Goal: Transaction & Acquisition: Purchase product/service

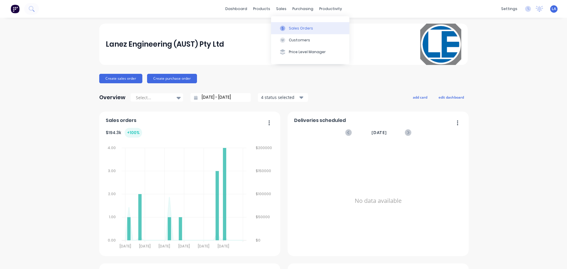
click at [292, 27] on div "Sales Orders" at bounding box center [301, 28] width 24 height 5
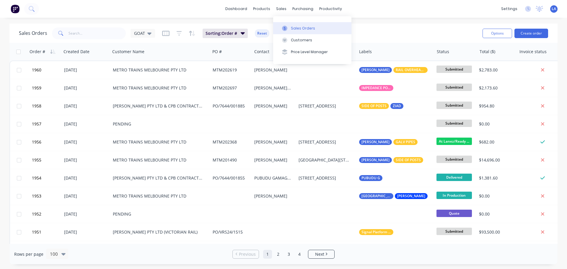
click at [298, 28] on div "Sales Orders" at bounding box center [303, 28] width 24 height 5
click at [127, 15] on div "dashboard products sales purchasing productivity dashboard products Product Cat…" at bounding box center [283, 9] width 567 height 18
click at [529, 34] on button "Create order" at bounding box center [532, 33] width 34 height 9
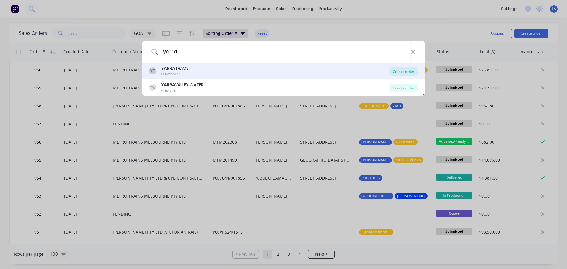
type input "yarra"
click at [399, 74] on div "Create order" at bounding box center [404, 71] width 29 height 8
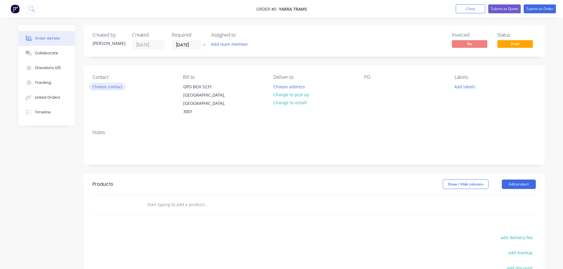
click at [96, 86] on button "Choose contact" at bounding box center [107, 86] width 36 height 8
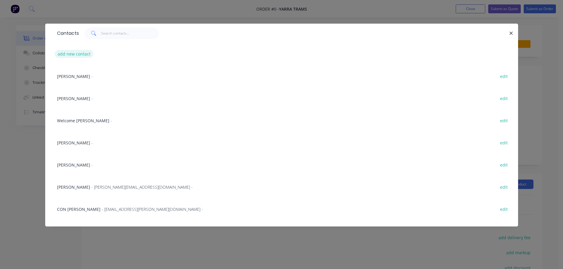
click at [85, 51] on button "add new contact" at bounding box center [74, 54] width 39 height 8
select select "AU"
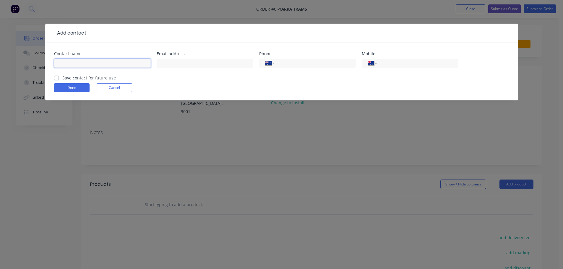
click at [111, 63] on input "text" at bounding box center [102, 63] width 97 height 9
type input "[PERSON_NAME]"
click at [79, 76] on label "Save contact for future use" at bounding box center [88, 78] width 53 height 6
click at [59, 76] on input "Save contact for future use" at bounding box center [56, 78] width 5 height 6
checkbox input "true"
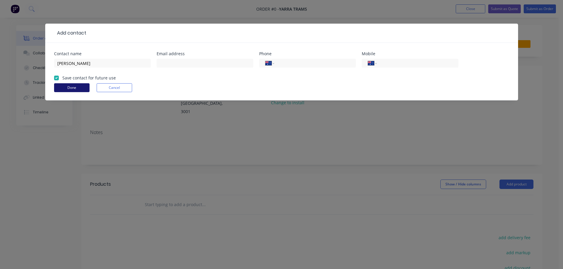
click at [75, 86] on button "Done" at bounding box center [71, 87] width 35 height 9
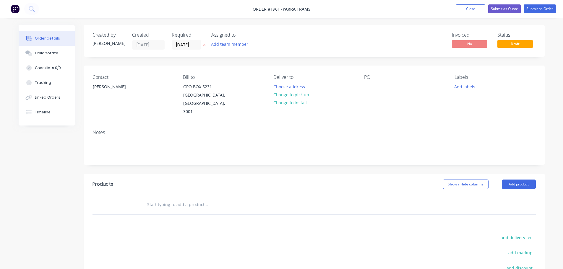
click at [153, 199] on input "text" at bounding box center [206, 205] width 118 height 12
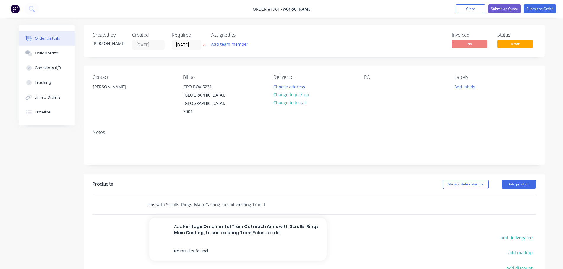
scroll to position [0, 79]
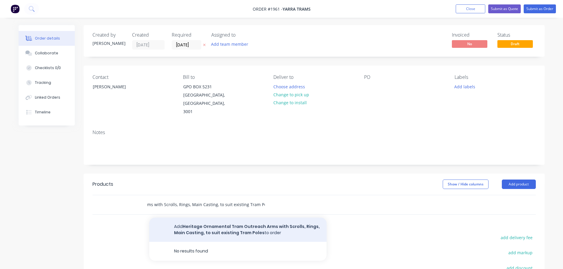
type input "Heritage Ornamental Tram Outreach Arms with Scrolls, Rings, Main Casting, to su…"
click at [273, 223] on button "Add Heritage Ornamental Tram Outreach Arms with Scrolls, Rings, Main Casting, t…" at bounding box center [237, 230] width 177 height 24
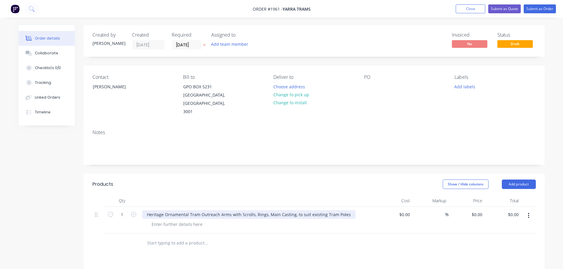
click at [147, 210] on div "Heritage Ornamental Tram Outreach Arms with Scrolls, Rings, Main Casting, to su…" at bounding box center [248, 214] width 213 height 9
click at [128, 210] on input "1" at bounding box center [121, 214] width 15 height 9
type input "30"
click at [148, 184] on header "Products Show / Hide columns Add product" at bounding box center [314, 184] width 461 height 21
click at [481, 210] on input "0" at bounding box center [478, 214] width 14 height 9
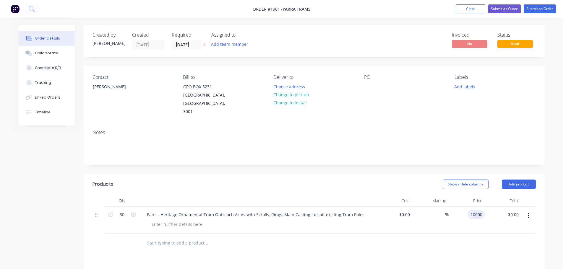
type input "$10,000.00"
type input "$300,000.00"
click at [457, 239] on div at bounding box center [314, 243] width 443 height 19
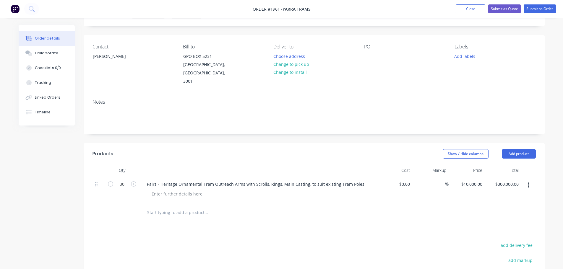
scroll to position [59, 0]
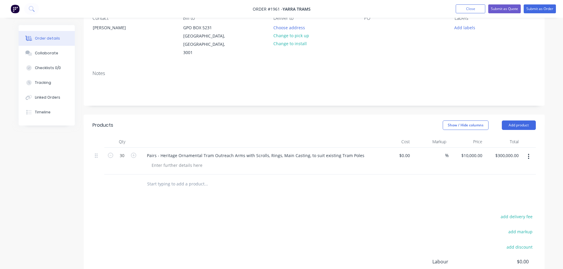
click at [186, 178] on input "text" at bounding box center [206, 184] width 118 height 12
type input "S"
click at [189, 161] on div at bounding box center [177, 165] width 60 height 9
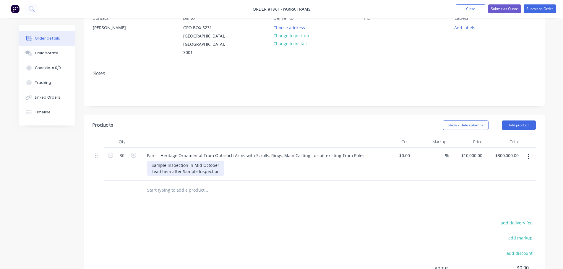
click at [167, 162] on div "Sample Inspection in Mid October Lead tiem after Sample Inspection" at bounding box center [185, 168] width 77 height 15
click at [218, 163] on div "Sample Inspection in Mid October Lead time after Sample Inspection" at bounding box center [185, 168] width 77 height 15
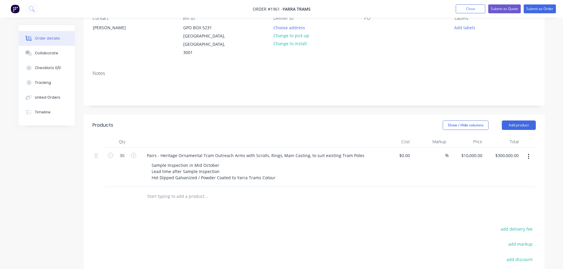
click at [314, 195] on div at bounding box center [246, 196] width 213 height 19
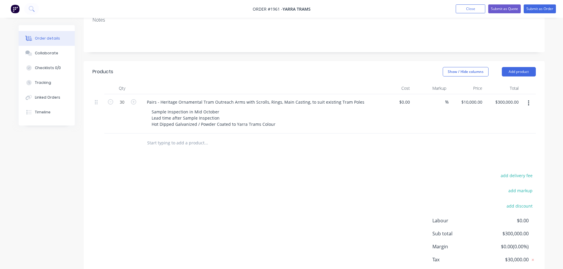
scroll to position [118, 0]
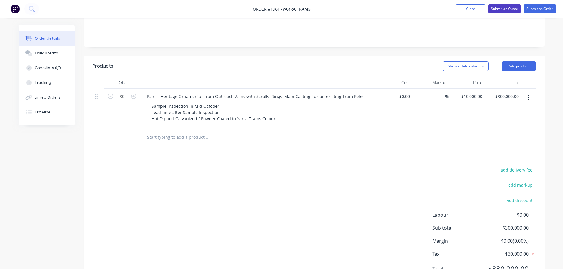
click at [516, 8] on button "Submit as Quote" at bounding box center [504, 8] width 33 height 9
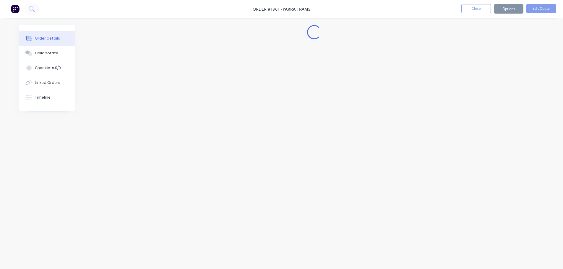
scroll to position [0, 0]
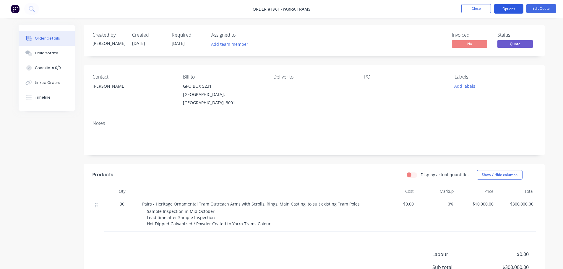
click at [515, 8] on button "Options" at bounding box center [509, 8] width 30 height 9
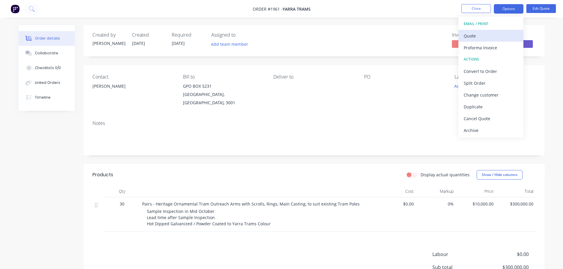
click at [502, 33] on div "Quote" at bounding box center [491, 36] width 54 height 9
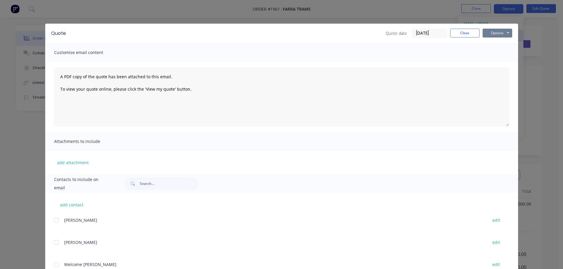
click at [502, 33] on button "Options" at bounding box center [498, 33] width 30 height 9
click at [499, 52] on button "Print" at bounding box center [502, 53] width 38 height 10
click at [457, 37] on button "Close" at bounding box center [465, 33] width 30 height 9
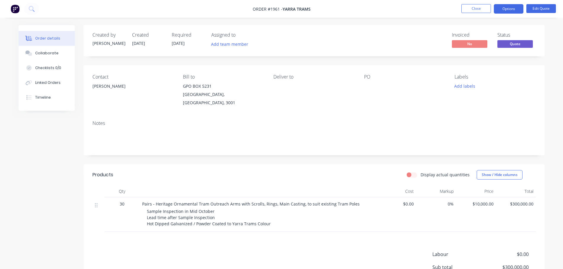
click at [474, 14] on nav "Order #1961 - YARRA TRAMS Close Options Edit Quote" at bounding box center [281, 9] width 563 height 18
click at [476, 10] on button "Close" at bounding box center [476, 8] width 30 height 9
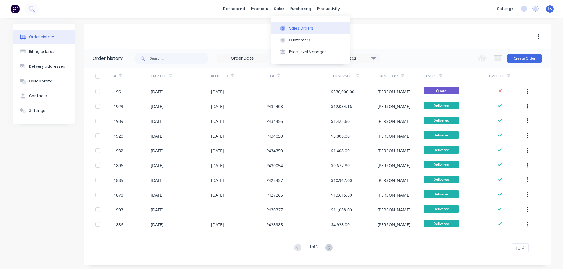
click at [287, 25] on button "Sales Orders" at bounding box center [310, 28] width 78 height 12
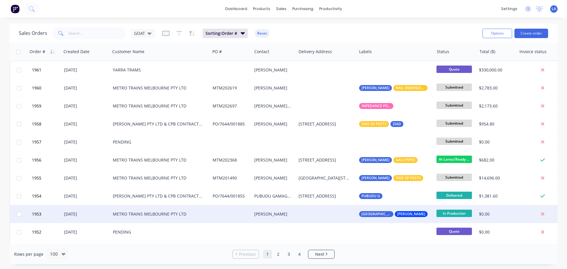
click at [270, 213] on div "[PERSON_NAME]" at bounding box center [273, 214] width 38 height 6
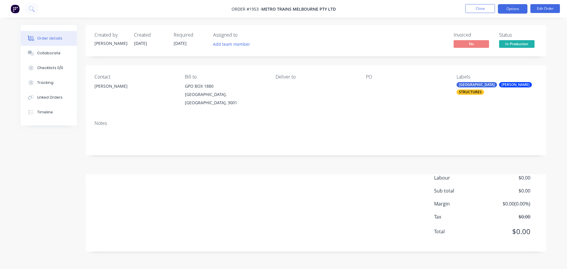
click at [517, 13] on button "Options" at bounding box center [513, 8] width 30 height 9
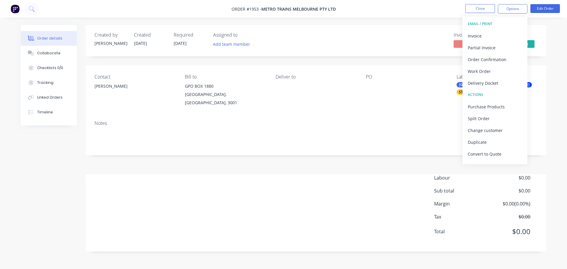
click at [560, 10] on ul "Close Options EMAIL / PRINT Invoice Partial Invoice Order Confirmation Work Ord…" at bounding box center [513, 8] width 109 height 9
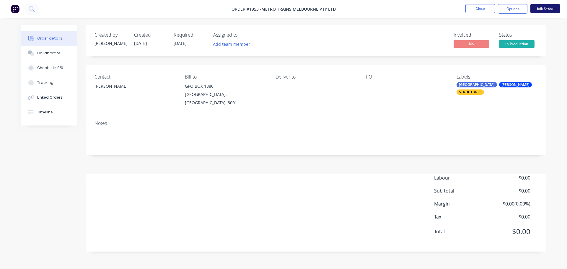
click at [556, 10] on button "Edit Order" at bounding box center [546, 8] width 30 height 9
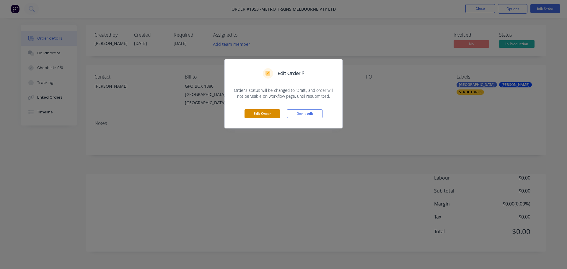
click at [253, 112] on button "Edit Order" at bounding box center [262, 113] width 35 height 9
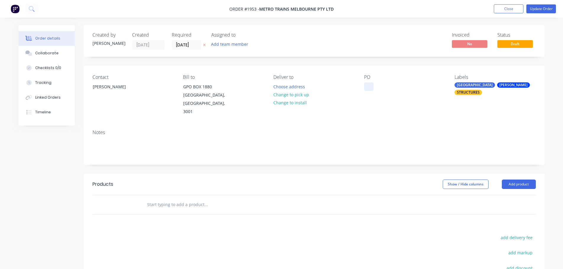
click at [367, 85] on div at bounding box center [368, 86] width 9 height 9
click at [376, 77] on div "PO" at bounding box center [404, 77] width 81 height 6
click at [372, 84] on div at bounding box center [368, 86] width 9 height 9
click at [280, 87] on button "Choose address" at bounding box center [289, 86] width 38 height 8
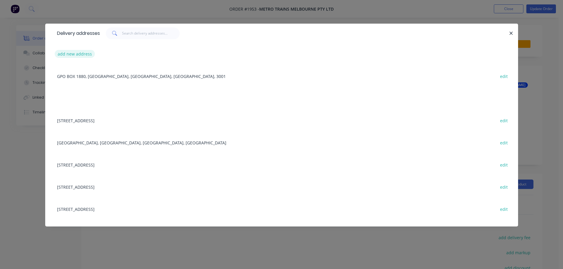
click at [75, 52] on button "add new address" at bounding box center [75, 54] width 40 height 8
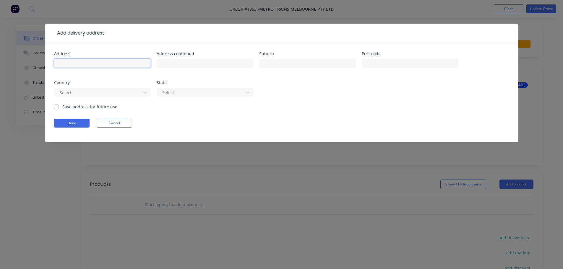
click at [83, 63] on input "text" at bounding box center [102, 63] width 97 height 9
type input "[STREET_ADDRESS]"
type input "[GEOGRAPHIC_DATA]"
type input "3015"
click at [145, 98] on div "Select..." at bounding box center [102, 94] width 97 height 17
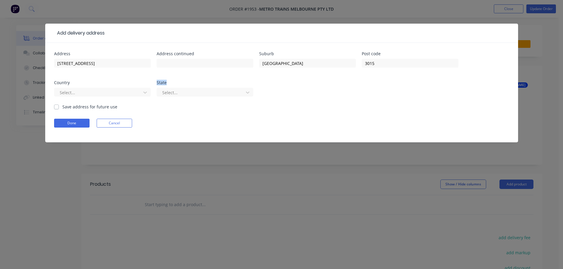
click at [145, 98] on div "Select..." at bounding box center [102, 94] width 97 height 17
click at [145, 97] on div at bounding box center [145, 92] width 11 height 9
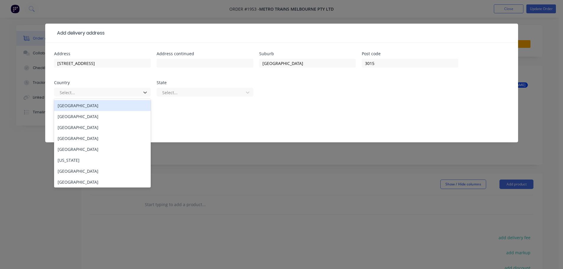
click at [136, 103] on div "[GEOGRAPHIC_DATA]" at bounding box center [102, 105] width 97 height 11
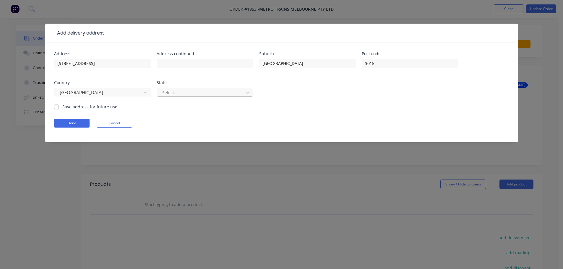
click at [193, 93] on div at bounding box center [201, 92] width 79 height 7
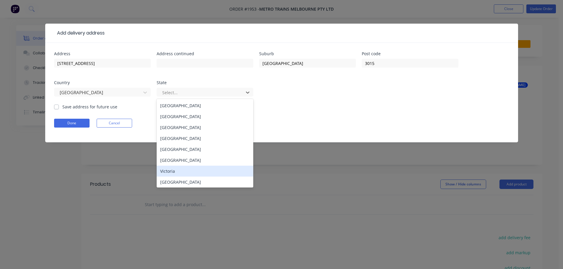
click at [181, 174] on div "Victoria" at bounding box center [205, 171] width 97 height 11
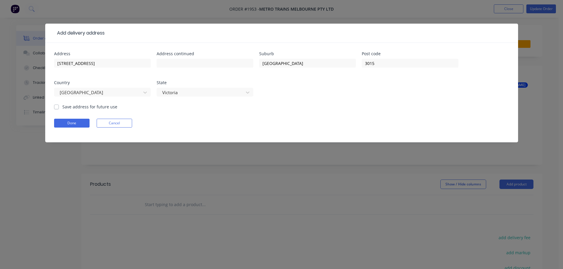
click at [66, 107] on label "Save address for future use" at bounding box center [89, 107] width 55 height 6
click at [59, 107] on input "Save address for future use" at bounding box center [56, 107] width 5 height 6
checkbox input "true"
click at [68, 121] on button "Done" at bounding box center [71, 123] width 35 height 9
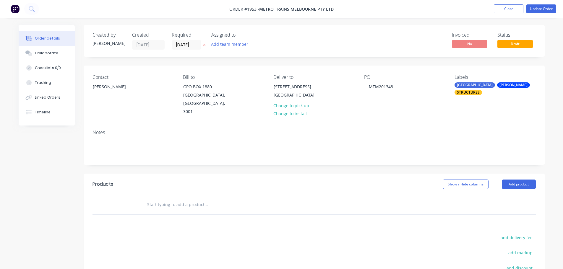
click at [180, 199] on input "text" at bounding box center [206, 205] width 118 height 12
click at [194, 45] on input "[DATE]" at bounding box center [186, 44] width 29 height 9
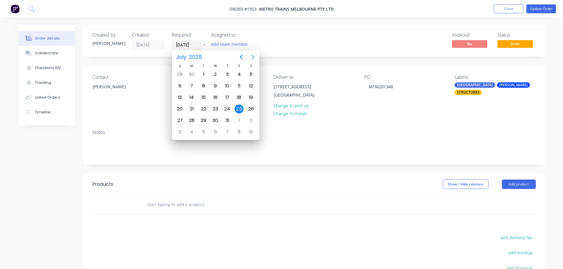
click at [252, 57] on icon "Next page" at bounding box center [252, 56] width 7 height 7
click at [202, 99] on div "12" at bounding box center [203, 97] width 9 height 9
type input "[DATE]"
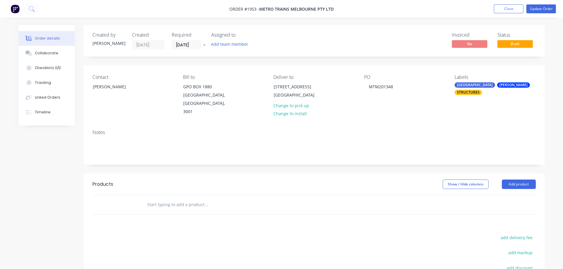
click at [270, 35] on div "Assigned to" at bounding box center [240, 35] width 59 height 6
click at [174, 200] on input "text" at bounding box center [206, 205] width 118 height 12
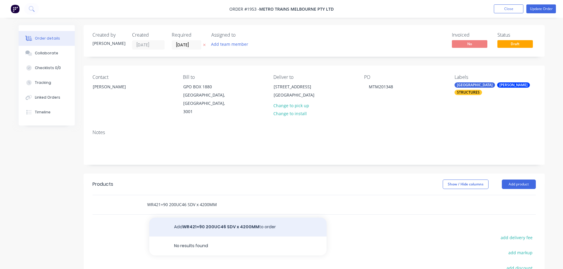
type input "WR421+90 200UC46 SDV x 4200MM"
click at [197, 218] on button "Add WR421+90 200UC46 SDV x 4200MM to order" at bounding box center [237, 227] width 177 height 19
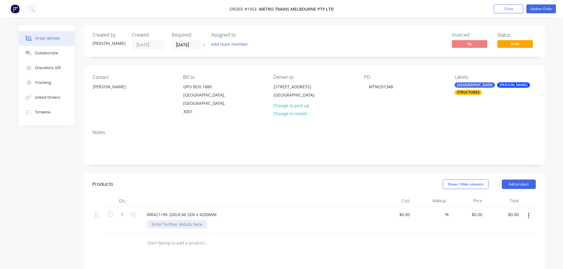
click at [194, 220] on div at bounding box center [177, 224] width 60 height 9
click at [481, 210] on input "0" at bounding box center [481, 214] width 7 height 9
type input "$991.80"
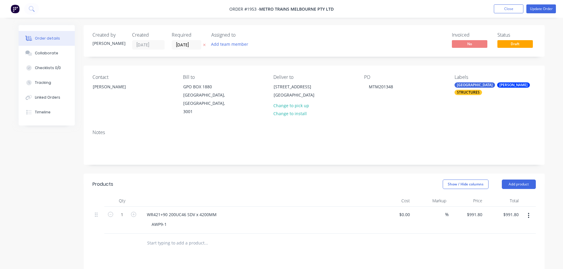
scroll to position [30, 0]
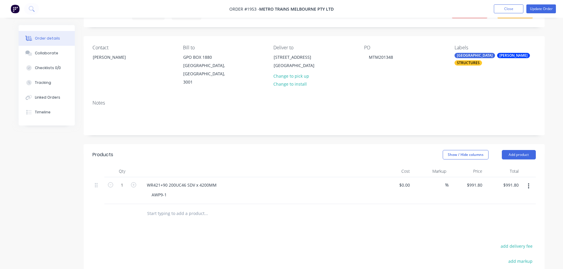
click at [205, 208] on input "text" at bounding box center [206, 214] width 118 height 12
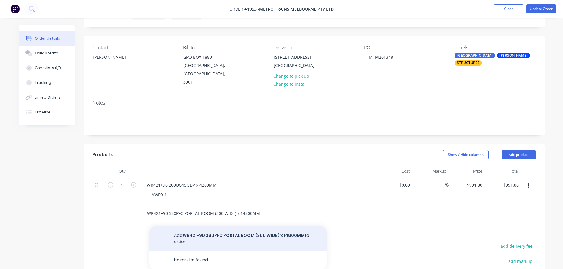
type input "WR421+90 380PFC PORTAL BOOM (300 WIDE) x 14800MM"
click at [204, 227] on button "Add WR421+90 380PFC PORTAL BOOM (300 WIDE) x 14800MM to order" at bounding box center [237, 239] width 177 height 24
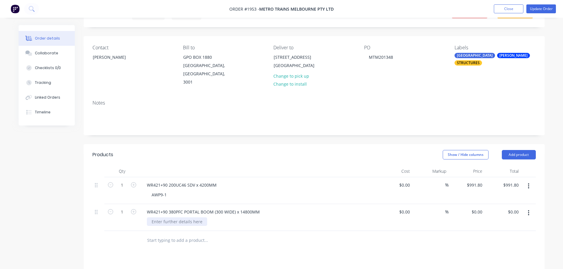
click at [174, 218] on div at bounding box center [177, 222] width 60 height 9
click at [474, 204] on div "0 0" at bounding box center [467, 217] width 36 height 27
type input "$21,584.00"
click at [468, 239] on div at bounding box center [314, 240] width 443 height 19
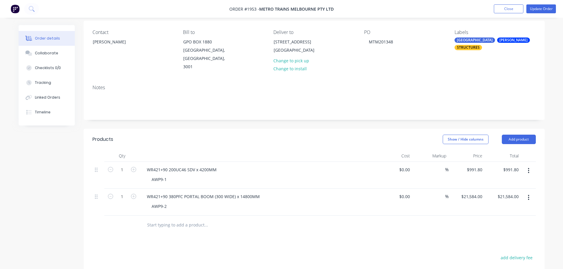
scroll to position [59, 0]
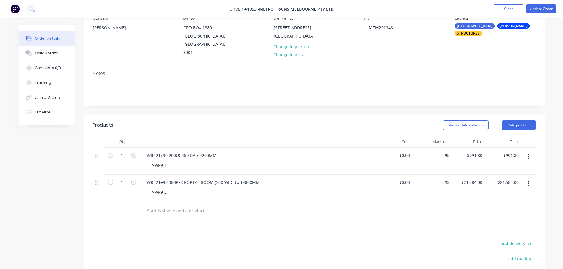
click at [179, 205] on input "text" at bounding box center [206, 211] width 118 height 12
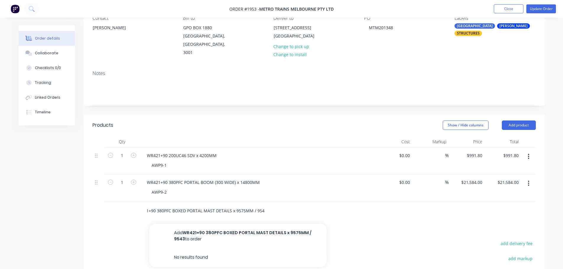
scroll to position [0, 20]
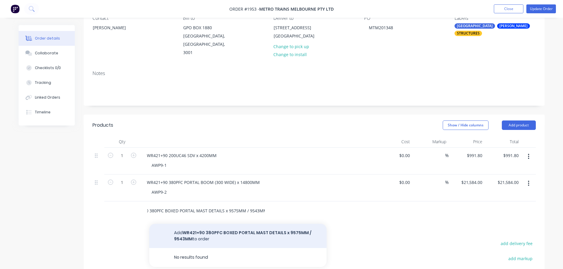
type input "WR421+90 380PFC BOXED PORTAL MAST DETAILS x 9575MM / 9543MM"
click at [247, 224] on button "Add WR421+90 380PFC BOXED PORTAL MAST DETAILS x 9575MM / 9543MM to order" at bounding box center [237, 236] width 177 height 24
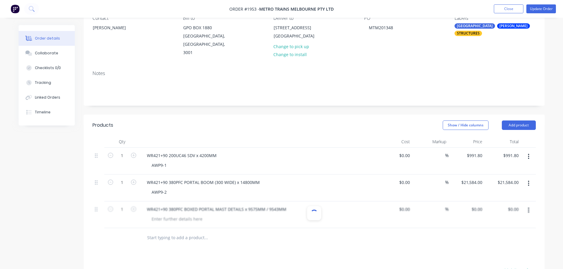
scroll to position [0, 0]
click at [197, 215] on div at bounding box center [177, 219] width 60 height 9
click at [486, 203] on div "$0.00 $0.00" at bounding box center [503, 215] width 36 height 27
click at [484, 205] on input "0" at bounding box center [478, 209] width 14 height 9
type input "$29,488.00"
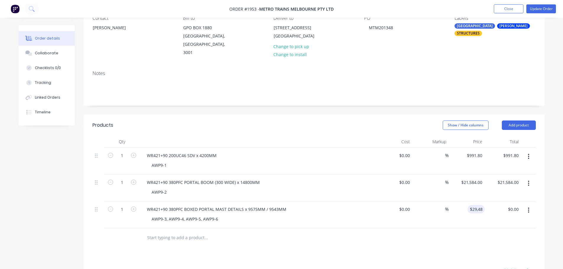
type input "$29,488.00"
click at [478, 229] on div at bounding box center [314, 237] width 443 height 19
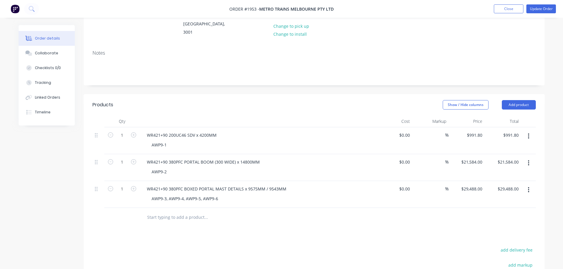
scroll to position [89, 0]
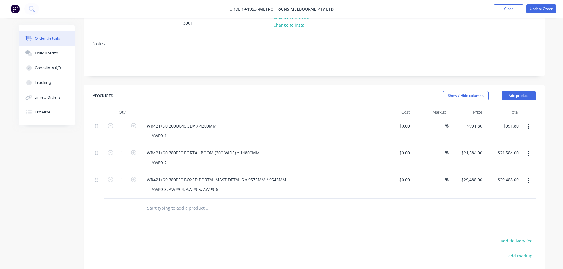
click at [185, 206] on div at bounding box center [246, 208] width 213 height 19
click at [186, 202] on input "text" at bounding box center [206, 208] width 118 height 12
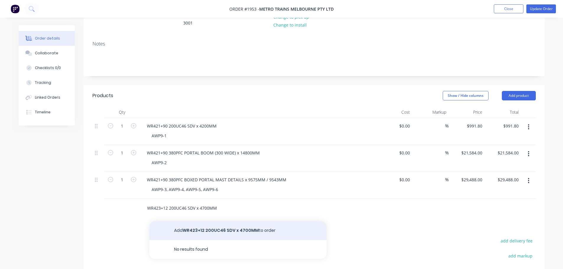
type input "WR423+12 200UC46 SDV x 4700MM"
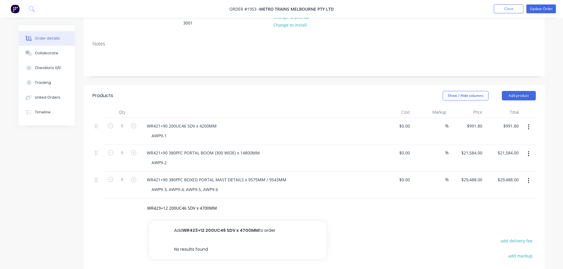
click at [184, 221] on button "Add WR423+12 200UC46 SDV x 4700MM to order" at bounding box center [237, 230] width 177 height 19
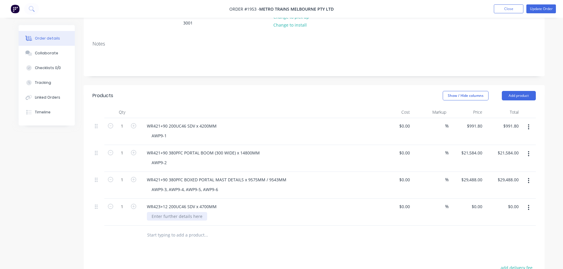
click at [183, 212] on div at bounding box center [177, 216] width 60 height 9
click at [477, 202] on div "0 0" at bounding box center [480, 206] width 9 height 9
type input "$1,073.50"
click at [476, 237] on div "Products Show / Hide columns Add product Qty Cost Markup Price Total 1 WR421+90…" at bounding box center [314, 236] width 461 height 302
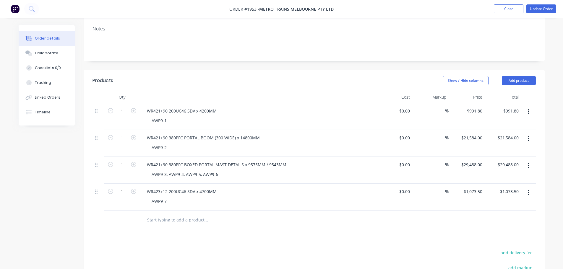
scroll to position [118, 0]
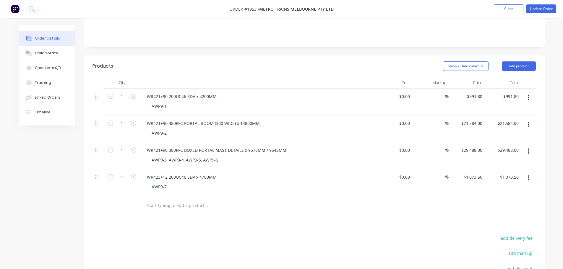
click at [201, 200] on input "text" at bounding box center [206, 206] width 118 height 12
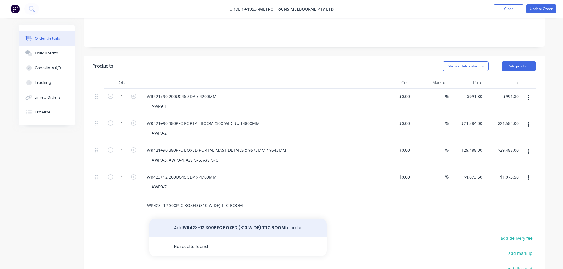
type input "WR423+12 300PFC BOXED (310 WIDE) TTC BOOM"
click at [201, 219] on button "Add WR423+12 300PFC BOXED (310 WIDE) TTC BOOM to order" at bounding box center [237, 228] width 177 height 19
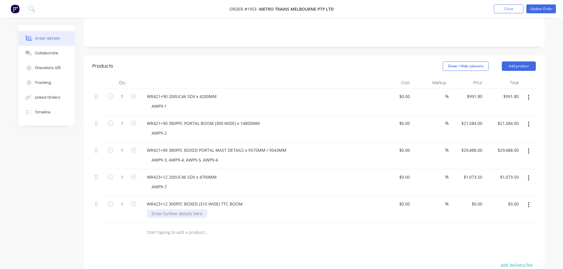
click at [194, 210] on div at bounding box center [177, 214] width 60 height 9
click at [237, 200] on div "WR423+12 300PFC BOXED (310 WIDE) TTC BOOM" at bounding box center [194, 204] width 105 height 9
click at [242, 200] on div "WR423+12 300PFC BOXED (310 WIDE) TTC BOOM" at bounding box center [194, 204] width 105 height 9
click at [198, 210] on div at bounding box center [177, 214] width 60 height 9
click at [485, 196] on div "$0.00 $0.00" at bounding box center [503, 209] width 36 height 27
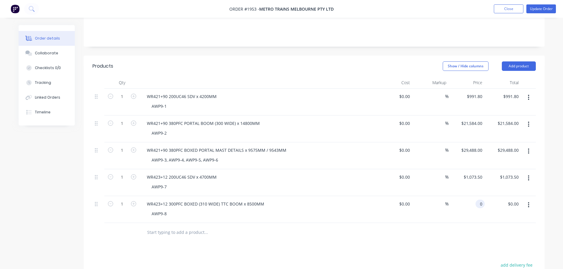
click at [482, 200] on input "0" at bounding box center [481, 204] width 7 height 9
type input "$6,118.00"
click at [462, 223] on div at bounding box center [314, 232] width 443 height 19
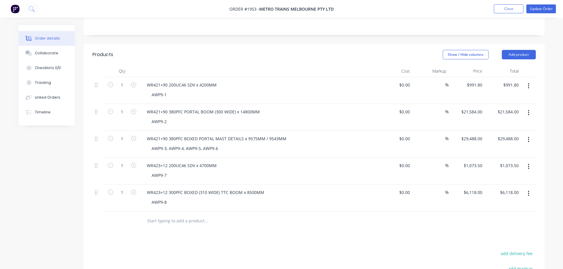
scroll to position [148, 0]
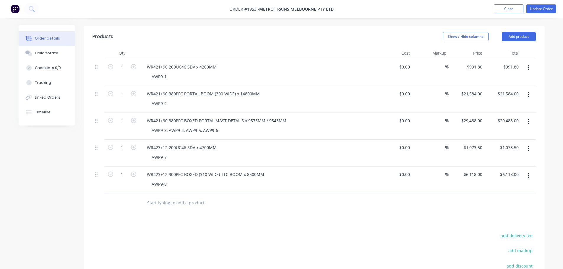
click at [189, 197] on input "text" at bounding box center [206, 203] width 118 height 12
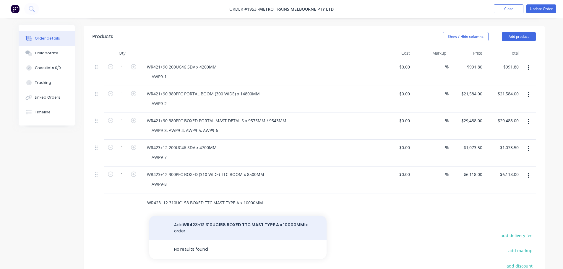
type input "WR423+12 310UC158 BOXED TTC MAST TYPE A x 10000MM"
click at [216, 216] on button "Add WR423+12 310UC158 BOXED TTC MAST TYPE A x 10000MM to order" at bounding box center [237, 228] width 177 height 24
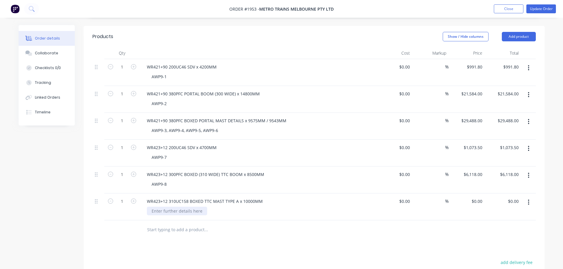
click at [189, 207] on div at bounding box center [177, 211] width 60 height 9
click at [481, 197] on input "0" at bounding box center [478, 201] width 14 height 9
type input "$0.00"
click at [199, 207] on div at bounding box center [177, 211] width 60 height 9
click at [489, 194] on div "$0.00 $0.00" at bounding box center [503, 207] width 36 height 27
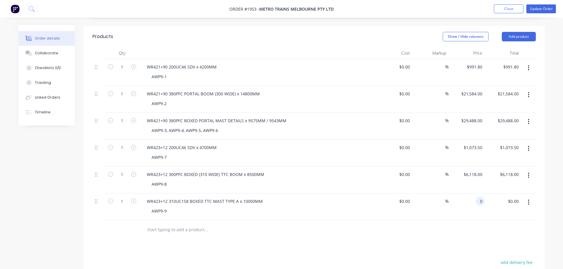
click at [479, 197] on input "0" at bounding box center [481, 201] width 7 height 9
type input "$18,544.00"
click at [469, 220] on div at bounding box center [314, 229] width 443 height 19
click at [191, 224] on input "text" at bounding box center [206, 230] width 118 height 12
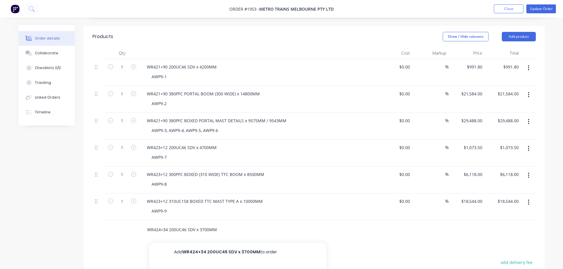
type input "WR424+34 200UC46 SDV x 3700MM"
drag, startPoint x: 193, startPoint y: 234, endPoint x: 195, endPoint y: 239, distance: 6.1
click at [195, 243] on button "Add WR424+34 200UC46 SDV x 3700MM to order" at bounding box center [237, 252] width 177 height 19
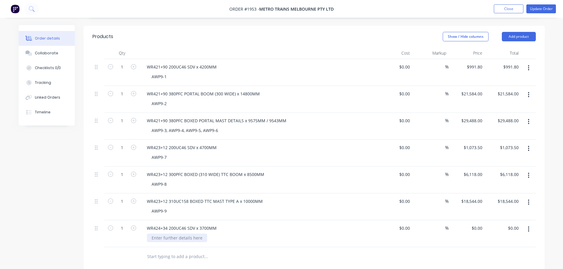
click at [192, 234] on div at bounding box center [177, 238] width 60 height 9
click at [475, 222] on div "0 $0.00" at bounding box center [467, 233] width 36 height 27
type input "$883.50"
click at [479, 247] on div at bounding box center [314, 256] width 443 height 19
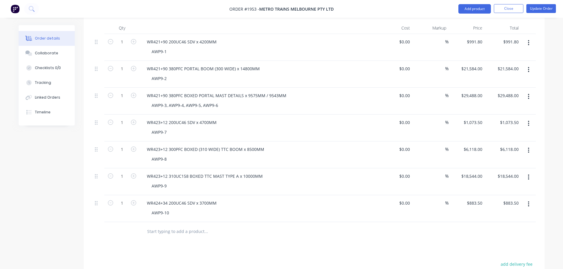
scroll to position [207, 0]
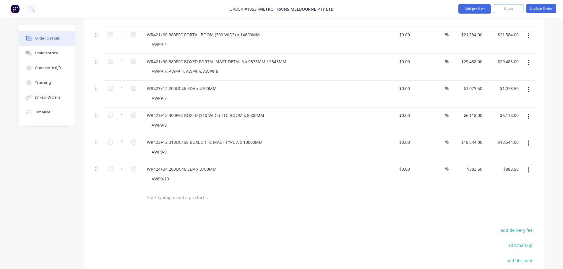
click at [192, 192] on input "text" at bounding box center [206, 198] width 118 height 12
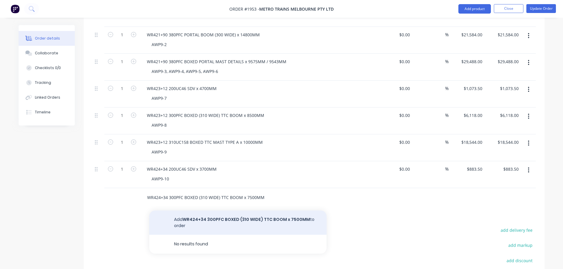
type input "WR424+34 300PFC BOXED (310 WIDE) TTC BOOM x 7500MM"
click at [215, 211] on button "Add WR424+34 300PFC BOXED (310 WIDE) TTC BOOM x 7500MM to order" at bounding box center [237, 223] width 177 height 24
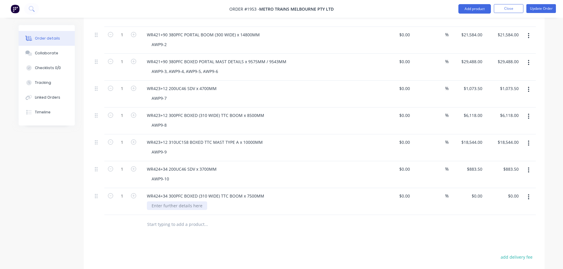
click at [181, 202] on div at bounding box center [177, 206] width 60 height 9
click at [484, 192] on input "0" at bounding box center [481, 196] width 7 height 9
type input "$5,491.00"
click at [483, 215] on div at bounding box center [314, 224] width 443 height 19
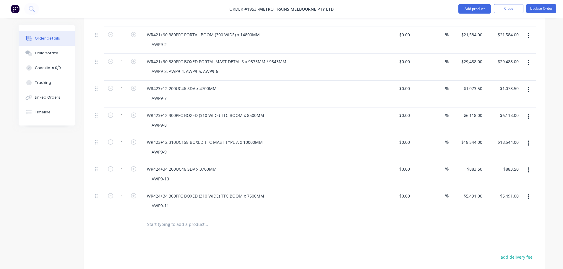
scroll to position [236, 0]
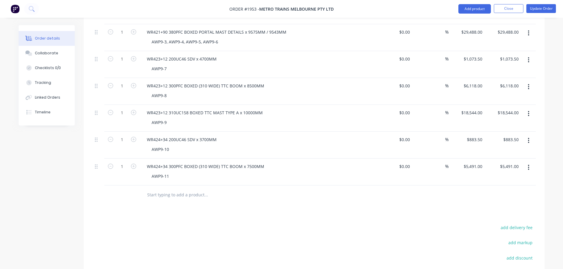
click at [179, 189] on input "text" at bounding box center [206, 195] width 118 height 12
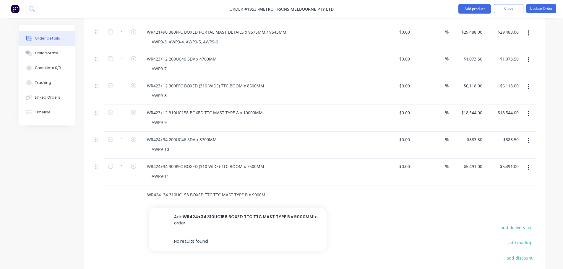
scroll to position [0, 2]
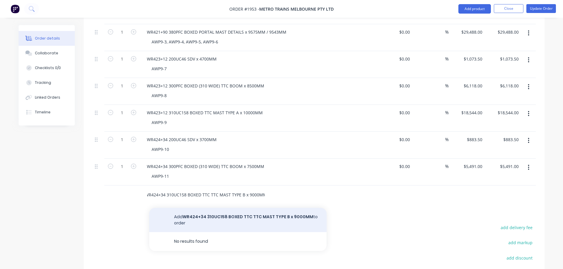
type input "WR424+34 310UC158 BOXED TTC TTC MAST TYPE B x 9000MM"
click at [200, 208] on button "Add WR424+34 310UC158 BOXED TTC TTC MAST TYPE B x 9000MM to order" at bounding box center [237, 220] width 177 height 24
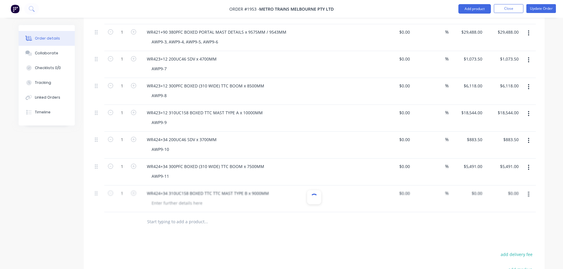
scroll to position [0, 0]
click at [182, 199] on div at bounding box center [177, 203] width 60 height 9
click at [480, 189] on input "0" at bounding box center [478, 193] width 14 height 9
type input "$18,183.00"
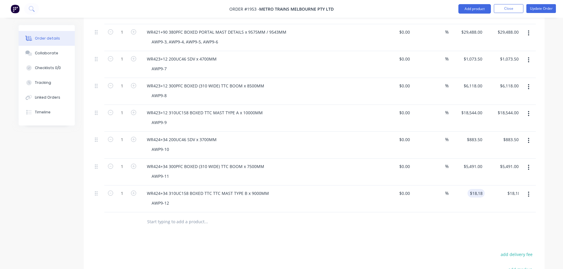
click at [477, 214] on div at bounding box center [314, 222] width 443 height 19
click at [194, 216] on input "text" at bounding box center [206, 222] width 118 height 12
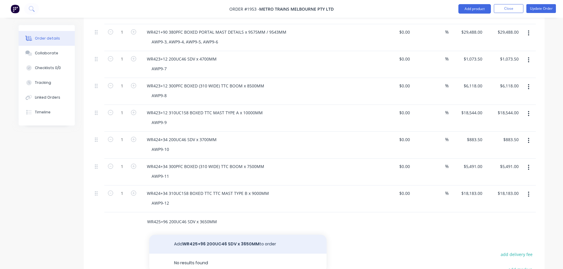
type input "WR425+96 200UC46 SDV x 3650MM"
click at [211, 235] on button "Add WR425+96 200UC46 SDV x 3650MM to order" at bounding box center [237, 244] width 177 height 19
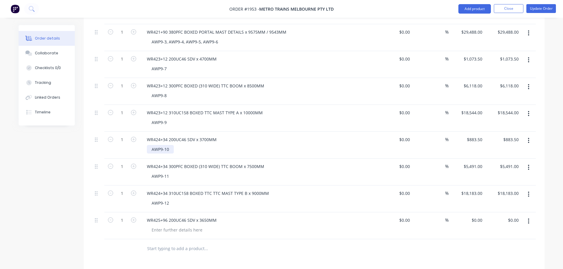
click at [169, 145] on div "AWP9-10" at bounding box center [160, 149] width 27 height 9
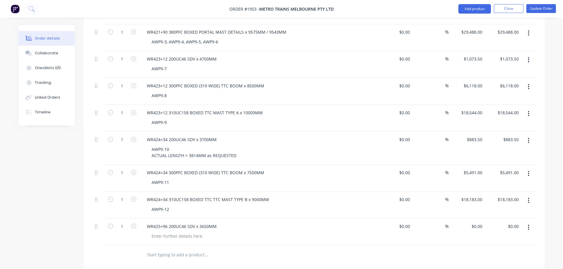
click at [275, 135] on div "WR424+34 200UC46 SDV x 3700MM" at bounding box center [258, 139] width 232 height 9
click at [234, 147] on div "AWP9-10 ACTUAL LENGTH = 3814MM as REQUESTED" at bounding box center [194, 152] width 94 height 15
click at [59, 172] on div "Created by [PERSON_NAME] Created [DATE] Required [DATE] Assigned to Add team me…" at bounding box center [282, 102] width 526 height 627
click at [259, 148] on div "AWP9-10 ACTUAL LENGTH = 3814MM as REQUESTED BY [PERSON_NAME]" at bounding box center [214, 152] width 135 height 15
click at [292, 145] on div "AWP9-10 ACTUAL LENGTH = 3814MM as REQUESTED BY [PERSON_NAME] [DATE]" at bounding box center [260, 152] width 227 height 15
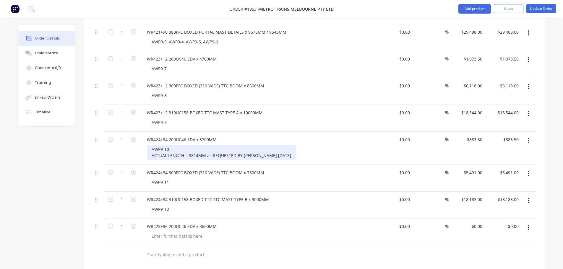
click at [273, 146] on div "AWP9-10 ACTUAL LENGTH = 3814MM as REQUESTED BY [PERSON_NAME] [DATE]" at bounding box center [221, 152] width 149 height 15
click at [53, 187] on div "Created by [PERSON_NAME] Created [DATE] Required [DATE] Assigned to Add team me…" at bounding box center [282, 102] width 526 height 627
click at [178, 232] on div at bounding box center [177, 236] width 60 height 9
click at [481, 222] on input "0" at bounding box center [481, 226] width 7 height 9
type input "$874.00"
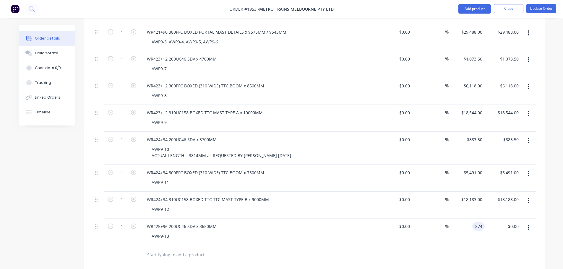
type input "$874.00"
click at [461, 251] on div at bounding box center [314, 255] width 443 height 19
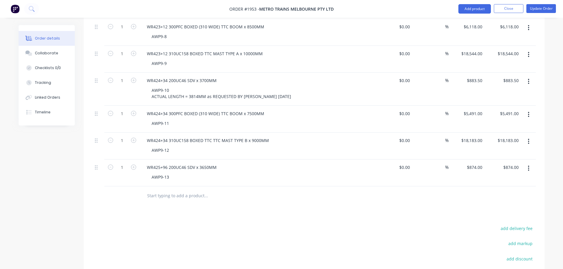
click at [176, 190] on input "text" at bounding box center [206, 196] width 118 height 12
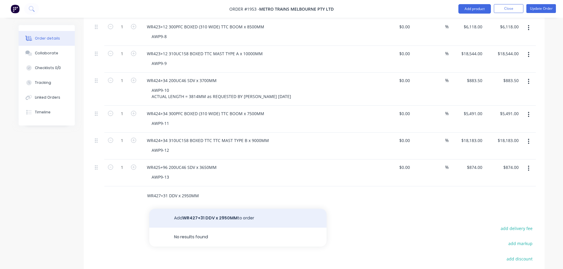
type input "WR427+31 DDV x 2950MM"
click at [188, 209] on button "Add WR427+31 DDV x 2950MM to order" at bounding box center [237, 218] width 177 height 19
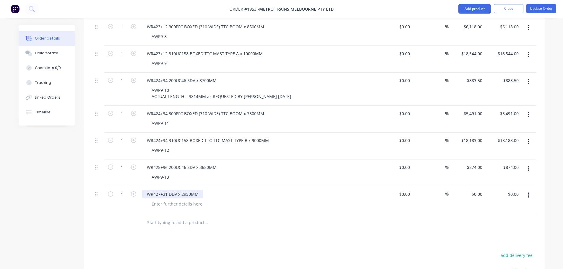
click at [167, 190] on div "WR427+31 DDV x 2950MM" at bounding box center [172, 194] width 61 height 9
click at [176, 200] on div at bounding box center [177, 204] width 60 height 9
click at [480, 190] on input "0" at bounding box center [481, 194] width 7 height 9
type input "$2,004.50"
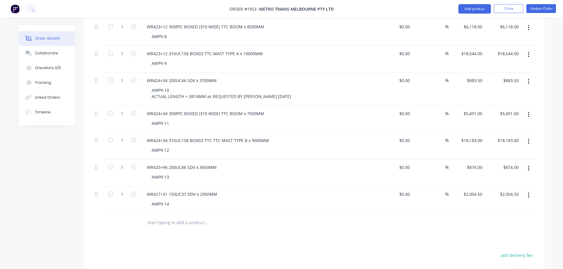
click at [471, 215] on div at bounding box center [314, 222] width 443 height 19
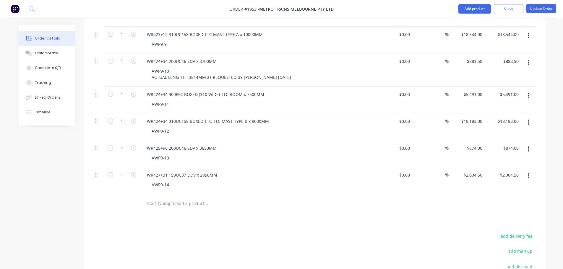
scroll to position [325, 0]
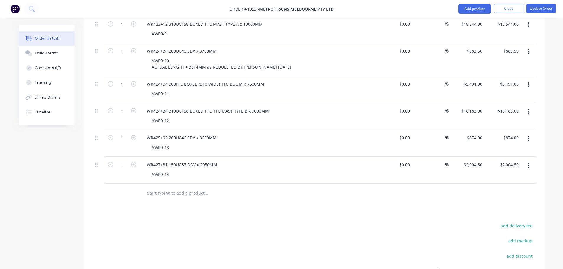
click at [203, 189] on input "text" at bounding box center [206, 193] width 118 height 12
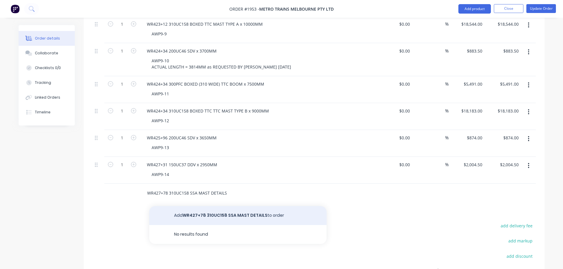
type input "WR427+78 310UC158 SSA MAST DETAILS"
click at [197, 206] on button "Add WR427+78 310UC158 SSA MAST DETAILS to order" at bounding box center [237, 215] width 177 height 19
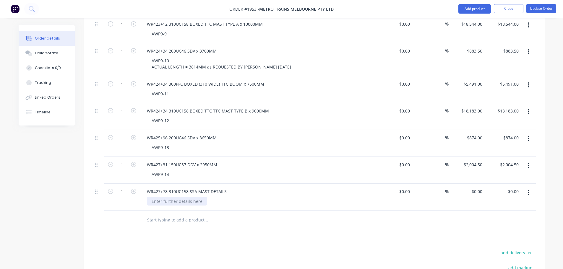
click at [181, 197] on div at bounding box center [177, 201] width 60 height 9
click at [480, 187] on input "0" at bounding box center [478, 191] width 14 height 9
click at [460, 220] on div at bounding box center [314, 220] width 443 height 19
type input "$5,092.00"
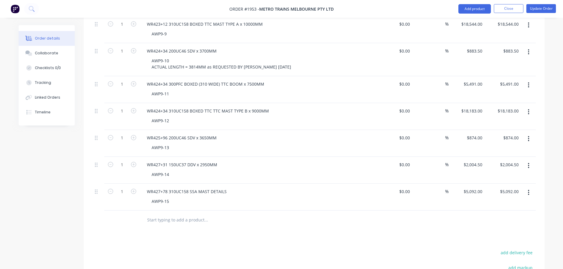
click at [191, 214] on input "text" at bounding box center [206, 220] width 118 height 12
type input "R"
type input "WR428+39 150UC37 DDV x"
click at [230, 187] on div "WR427+78 310UC158 SSA MAST DETAILS" at bounding box center [258, 191] width 232 height 9
click at [228, 187] on div "WR427+78 310UC158 SSA MAST DETAILS" at bounding box center [186, 191] width 89 height 9
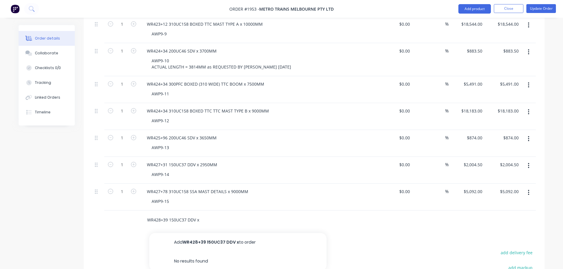
click at [202, 214] on input "WR428+39 150UC37 DDV x" at bounding box center [206, 220] width 118 height 12
type input "WR428+39 150UC37 DDV x 3700MM"
click at [202, 234] on button "Add WR428+39 150UC37 DDV x 3700MM to order" at bounding box center [237, 242] width 177 height 19
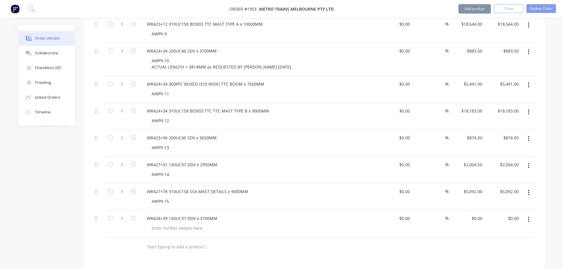
click at [180, 238] on div at bounding box center [246, 247] width 213 height 19
click at [180, 224] on div at bounding box center [177, 228] width 60 height 9
click at [479, 215] on div "$0.00 $0.00" at bounding box center [467, 224] width 36 height 27
click at [481, 214] on input "0" at bounding box center [478, 218] width 14 height 9
type input "$2,147.00"
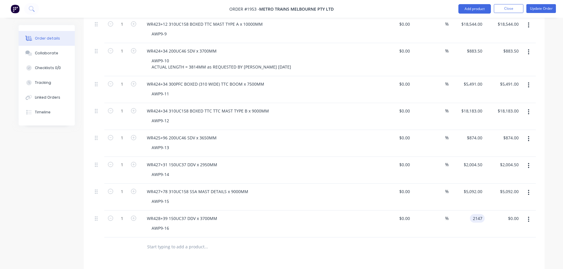
type input "$2,147.00"
click at [471, 244] on div at bounding box center [314, 247] width 443 height 19
click at [198, 241] on input "text" at bounding box center [206, 247] width 118 height 12
type input "W"
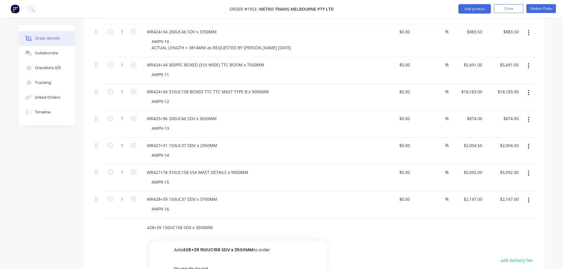
scroll to position [355, 0]
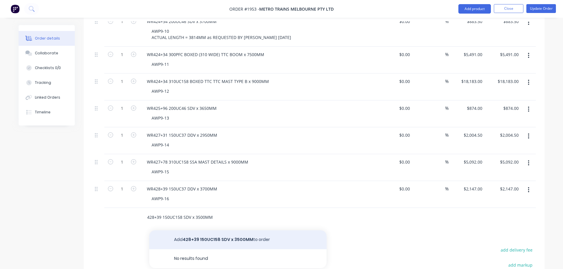
type input "428+39 150UC158 SDV x 3500MM"
click at [223, 231] on button "Add 428+39 150UC158 SDV x 3500MM to order" at bounding box center [237, 240] width 177 height 19
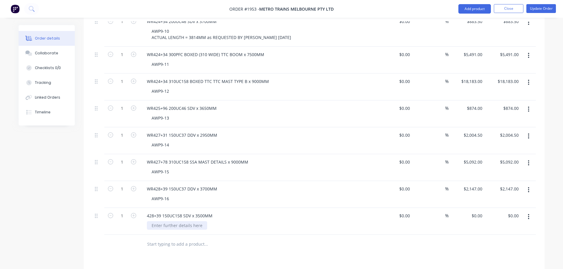
click at [191, 221] on div at bounding box center [177, 225] width 60 height 9
click at [482, 212] on input "0" at bounding box center [481, 216] width 7 height 9
type input "$801.80"
click at [458, 241] on div at bounding box center [314, 244] width 443 height 19
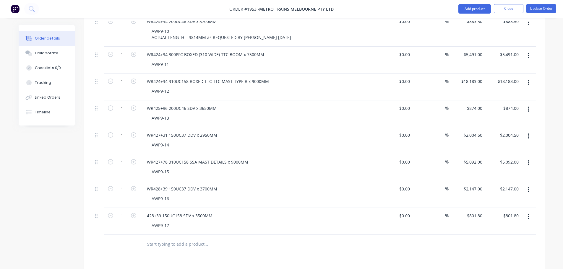
click at [205, 239] on input "text" at bounding box center [206, 245] width 118 height 12
type input "WR4"
click at [147, 212] on div "428+39 150UC158 SDV x 3500MM" at bounding box center [179, 216] width 75 height 9
click at [155, 239] on input "WR4" at bounding box center [206, 245] width 118 height 12
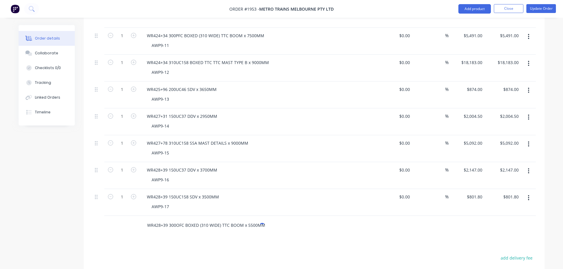
scroll to position [384, 0]
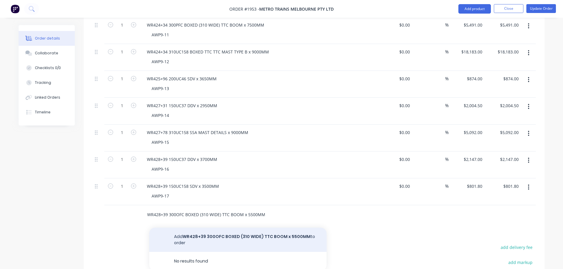
type input "WR428+39 300OFC BOXED (310 WIDE) TTC BOOM x 5500MM"
click at [227, 228] on button "Add WR428+39 300OFC BOXED (310 WIDE) TTC BOOM x 5500MM to order" at bounding box center [237, 240] width 177 height 24
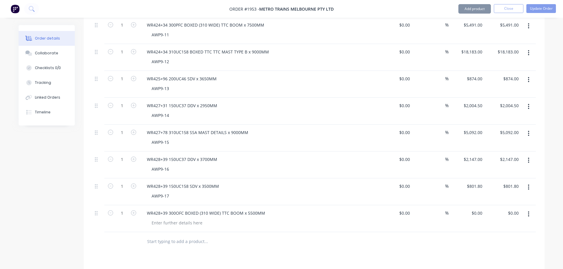
click at [200, 221] on div "WR428+39 300OFC BOXED (310 WIDE) TTC BOOM x 5500MM" at bounding box center [258, 218] width 236 height 27
click at [193, 219] on div at bounding box center [177, 223] width 60 height 9
click at [476, 209] on div "0 $0.00" at bounding box center [477, 213] width 16 height 9
type input "$4,522.00"
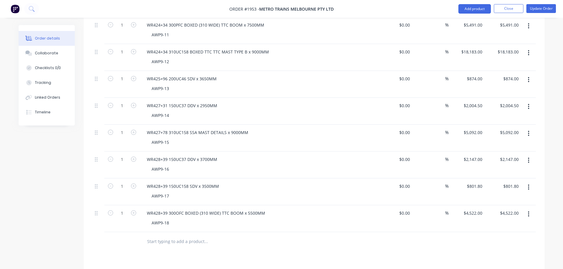
click at [463, 232] on div at bounding box center [314, 241] width 443 height 19
click at [195, 236] on input "text" at bounding box center [206, 242] width 118 height 12
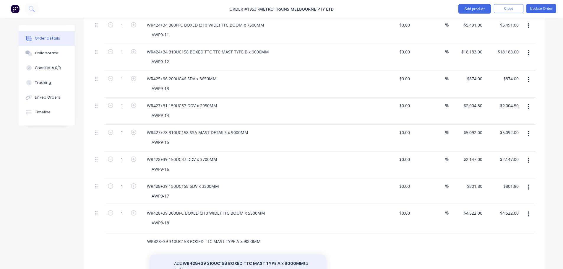
type input "WR428+39 310UC158 BOXED TTC MAST TYPE A x 9000MM"
click at [209, 255] on button "Add WR428+39 310UC158 BOXED TTC MAST TYPE A x 9000MM to order" at bounding box center [237, 267] width 177 height 24
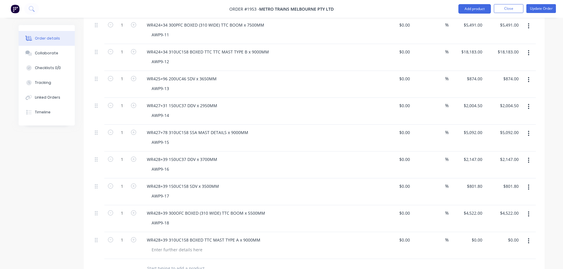
scroll to position [414, 0]
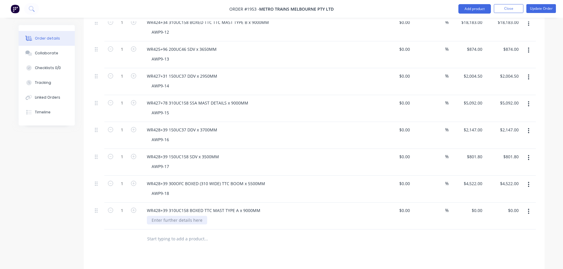
click at [193, 216] on div at bounding box center [177, 220] width 60 height 9
click at [483, 206] on input "0" at bounding box center [478, 210] width 14 height 9
type input "$17,252.00"
click at [471, 232] on div at bounding box center [314, 239] width 443 height 19
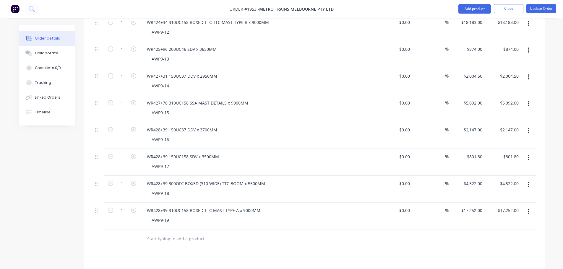
click at [191, 233] on input "text" at bounding box center [206, 239] width 118 height 12
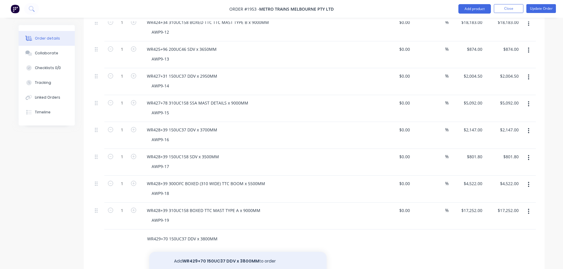
type input "WR429+70 150UC37 DDV x 3800MM"
click at [191, 252] on button "Add WR429+70 150UC37 DDV x 3800MM to order" at bounding box center [237, 261] width 177 height 19
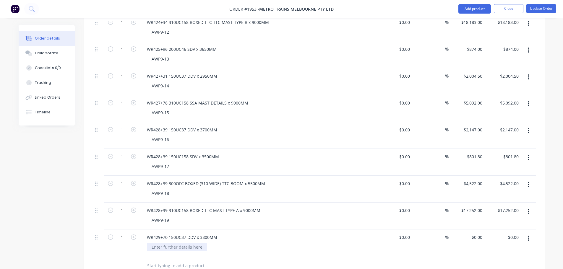
click at [163, 243] on div at bounding box center [177, 247] width 60 height 9
click at [481, 233] on input "0" at bounding box center [478, 237] width 14 height 9
type input "$2,166.00"
click at [474, 257] on div at bounding box center [314, 266] width 443 height 19
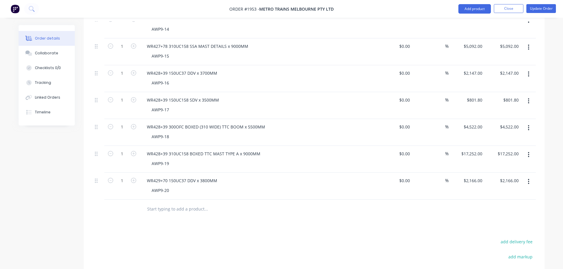
scroll to position [473, 0]
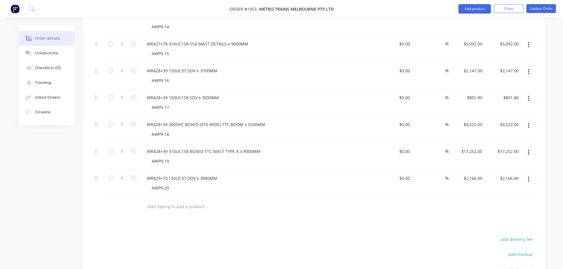
click at [183, 201] on input "text" at bounding box center [206, 207] width 118 height 12
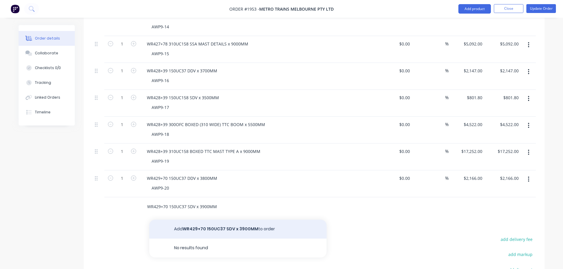
type input "WR429+70 150UC37 SDV x 3900MM"
click at [215, 220] on button "Add WR429+70 150UC37 SDV x 3900MM to order" at bounding box center [237, 229] width 177 height 19
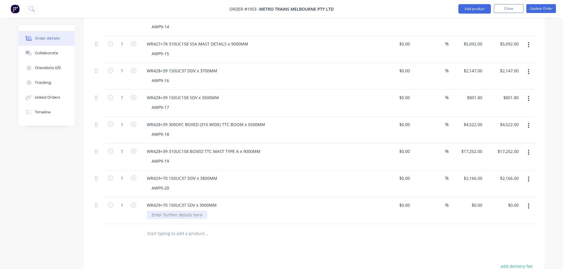
click at [191, 211] on div at bounding box center [177, 215] width 60 height 9
click at [474, 197] on div "0 $0.00" at bounding box center [467, 210] width 36 height 27
type input "$858.80"
click at [472, 224] on div at bounding box center [314, 233] width 443 height 19
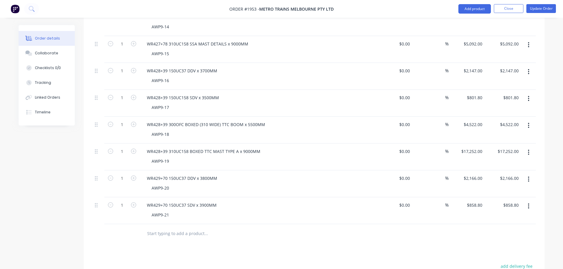
click at [155, 228] on input "text" at bounding box center [206, 234] width 118 height 12
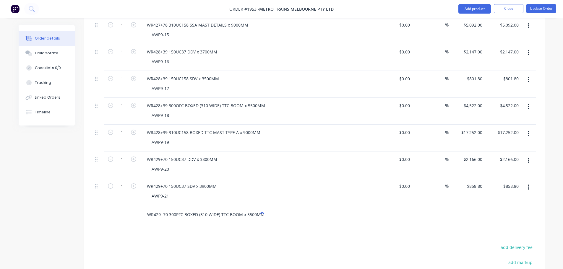
scroll to position [502, 0]
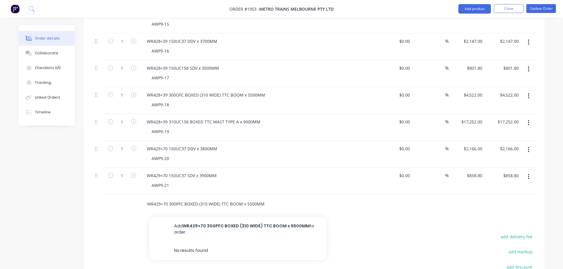
type input "WR429+70 300PFC BOXED (310 WIDE) TTC BOOM x 5500MM"
click at [224, 217] on button "Add WR429+70 300PFC BOXED (310 WIDE) TTC BOOM x 5500MM to order" at bounding box center [237, 229] width 177 height 24
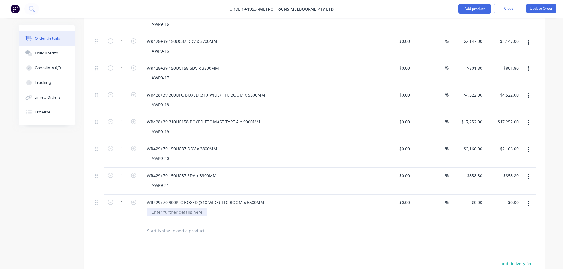
click at [186, 208] on div at bounding box center [177, 212] width 60 height 9
click at [476, 198] on div "0 0" at bounding box center [480, 202] width 9 height 9
type input "$4,522.00"
click at [471, 232] on div at bounding box center [314, 231] width 443 height 19
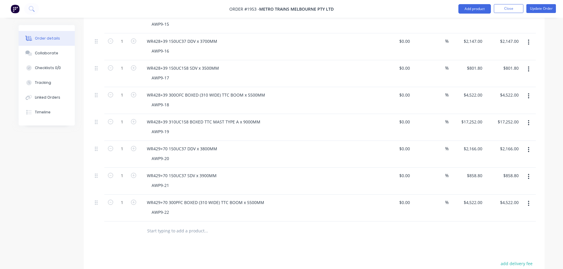
click at [198, 225] on input "text" at bounding box center [206, 231] width 118 height 12
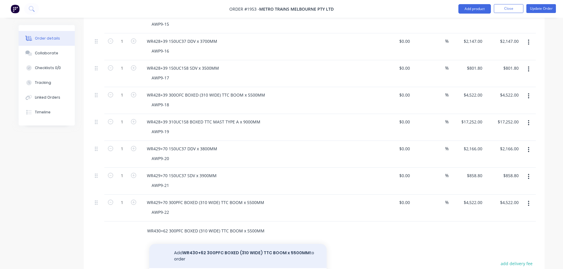
type input "WR430+62 300PFC BOXED (310 WIDE) TTC BOOM x 5500MM"
click at [255, 244] on button "Add WR430+62 300PFC BOXED (310 WIDE) TTC BOOM x 5500MM to order" at bounding box center [237, 256] width 177 height 24
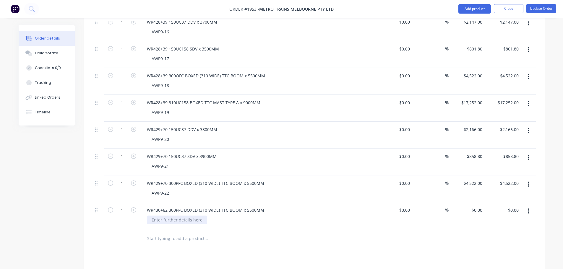
scroll to position [532, 0]
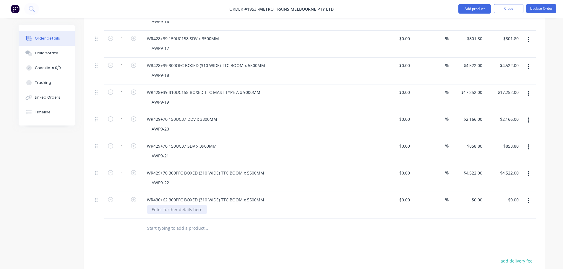
click at [180, 205] on div at bounding box center [177, 209] width 60 height 9
click at [474, 192] on div "0 $0.00" at bounding box center [467, 205] width 36 height 27
type input "$4,522.00"
click at [476, 223] on div at bounding box center [314, 228] width 443 height 19
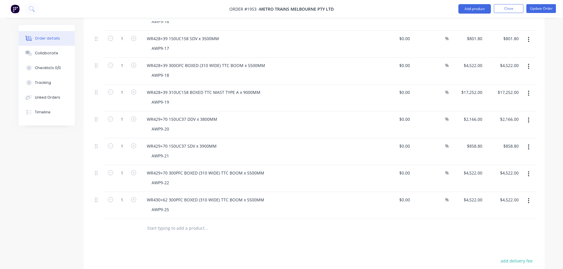
click at [190, 223] on input "text" at bounding box center [206, 229] width 118 height 12
type input "R"
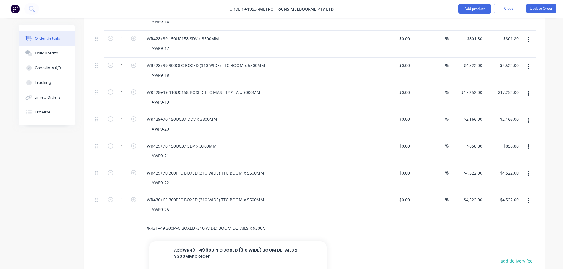
scroll to position [0, 7]
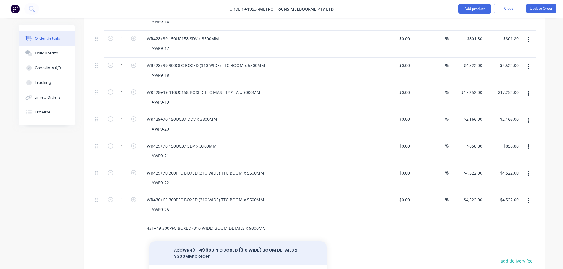
type input "WR431+49 300PFC BOXED (310 WIDE) BOOM DETAILS x 9300MM"
click at [225, 241] on button "Add WR431+49 300PFC BOXED (310 WIDE) BOOM DETAILS x 9300MM to order" at bounding box center [237, 253] width 177 height 24
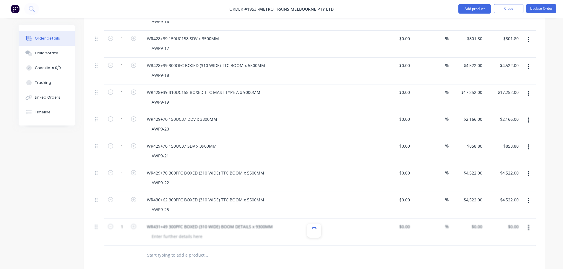
scroll to position [0, 0]
click at [188, 232] on div at bounding box center [177, 236] width 60 height 9
click at [480, 223] on input "0" at bounding box center [481, 227] width 7 height 9
type input "$6,118.00"
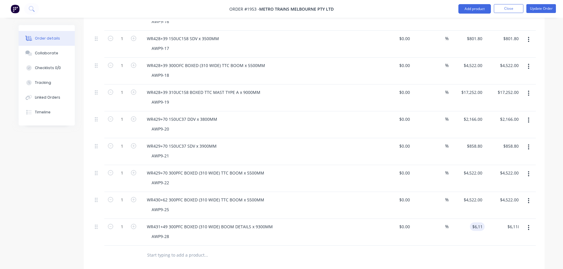
click at [490, 233] on div "$6,118.00 $0.00" at bounding box center [503, 232] width 36 height 27
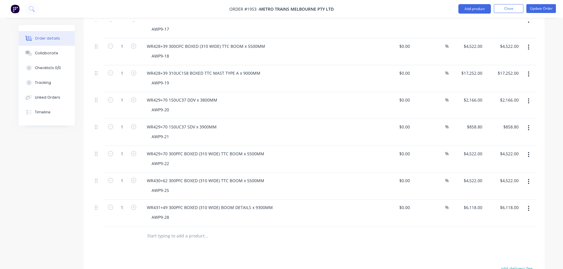
scroll to position [562, 0]
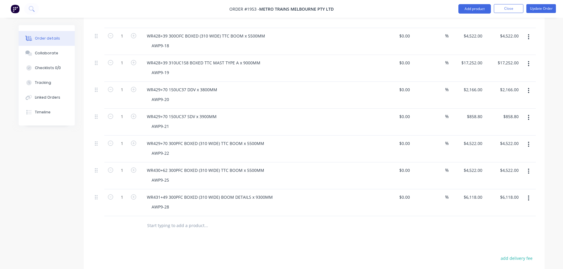
click at [193, 220] on input "text" at bounding box center [206, 226] width 118 height 12
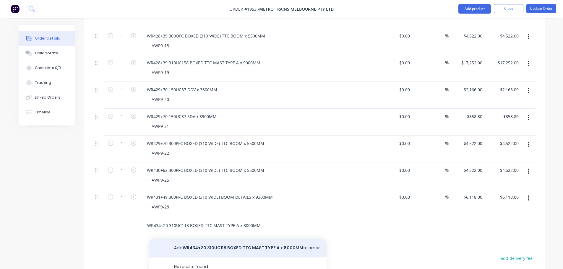
type input "WR434+20 310UC118 BOXED TTC MAST TYPE A x 8000MM"
click at [209, 239] on button "Add WR434+20 310UC118 BOXED TTC MAST TYPE A x 8000MM to order" at bounding box center [237, 248] width 177 height 19
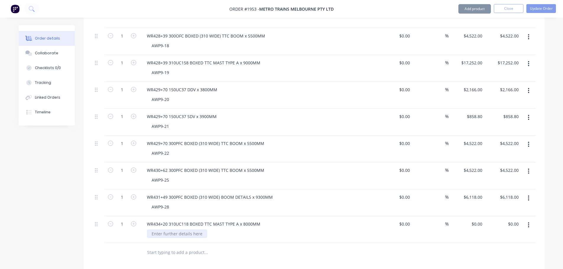
click at [185, 230] on div at bounding box center [177, 234] width 60 height 9
click at [478, 220] on div "0 $0.00" at bounding box center [477, 224] width 16 height 9
type input "$15,086.00"
click at [472, 234] on div "$15,086.00 15086" at bounding box center [467, 229] width 36 height 27
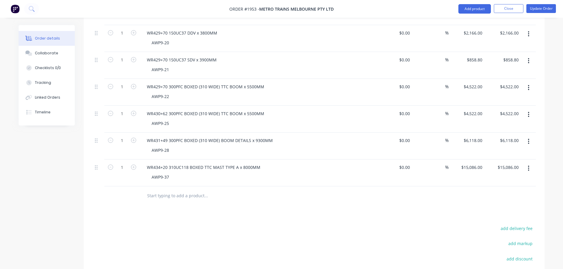
scroll to position [621, 0]
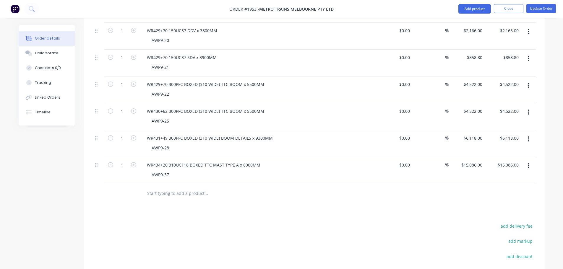
click at [183, 189] on input "text" at bounding box center [206, 194] width 118 height 12
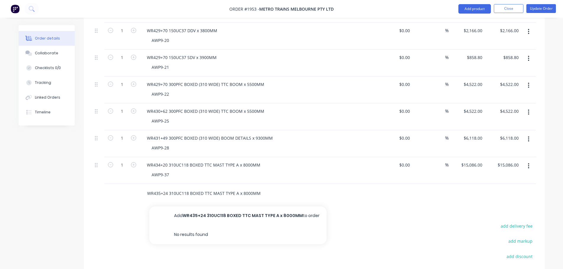
type input "WR435+24 310UC118 BOXED TTC MAST TYPE A x 8000MM"
click at [215, 207] on button "Add WR435+24 310UC118 BOXED TTC MAST TYPE A x 8000MM to order" at bounding box center [237, 216] width 177 height 19
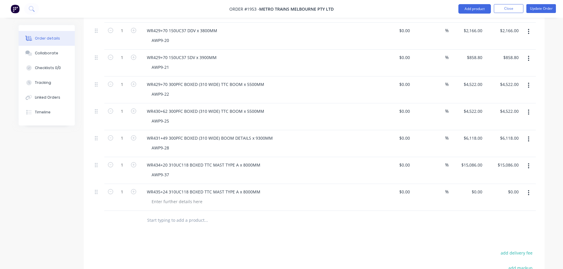
click at [183, 198] on div "WR435+24 310UC118 BOXED TTC MAST TYPE A x 8000MM" at bounding box center [258, 197] width 236 height 27
click at [182, 197] on div at bounding box center [177, 201] width 60 height 9
click at [479, 188] on input "0" at bounding box center [481, 192] width 7 height 9
type input "$15,086.00"
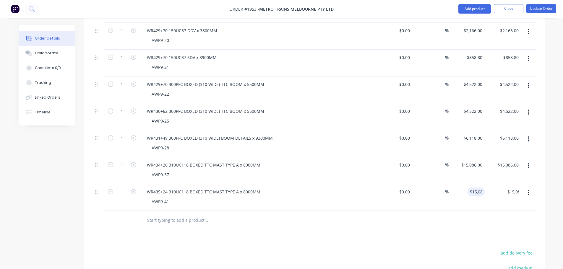
click at [436, 222] on div at bounding box center [314, 220] width 443 height 19
click at [185, 215] on input "text" at bounding box center [206, 221] width 118 height 12
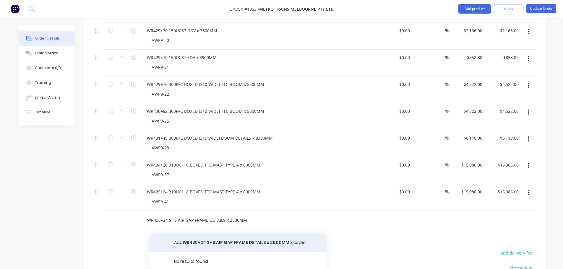
type input "WR435+24 SHS AIR GAP FRAME DETAILS x 2800MM"
click at [207, 234] on button "Add WR435+24 SHS AIR GAP FRAME DETAILS x 2800MM to order" at bounding box center [237, 243] width 177 height 19
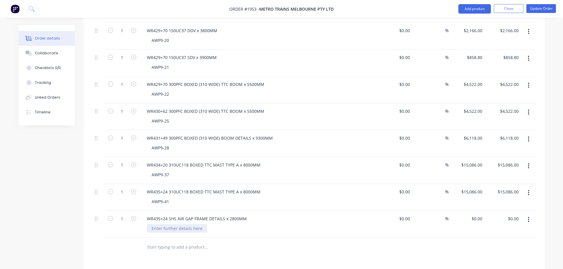
click at [181, 224] on div at bounding box center [177, 228] width 60 height 9
click at [476, 215] on div "0 $0.00" at bounding box center [477, 219] width 16 height 9
type input "$1,824.00"
click at [476, 238] on div at bounding box center [314, 247] width 443 height 19
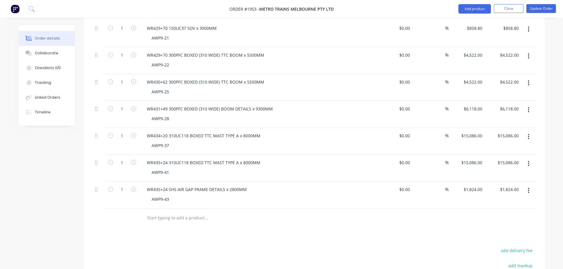
scroll to position [650, 0]
drag, startPoint x: 171, startPoint y: 213, endPoint x: 172, endPoint y: 210, distance: 3.6
click at [171, 213] on input "text" at bounding box center [206, 218] width 118 height 12
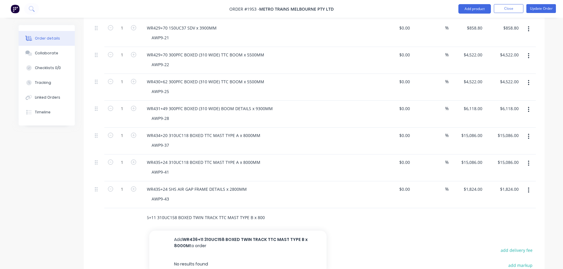
scroll to position [0, 19]
type input "WR436+11 310UC158 BOXED TWIN TRACK TTC MAST TYPE B x 8000MM"
click at [199, 231] on button "Add WR436+11 310UC158 BOXED TWIN TRACK TTC MAST TYPE B x 8000MM to order" at bounding box center [237, 243] width 177 height 24
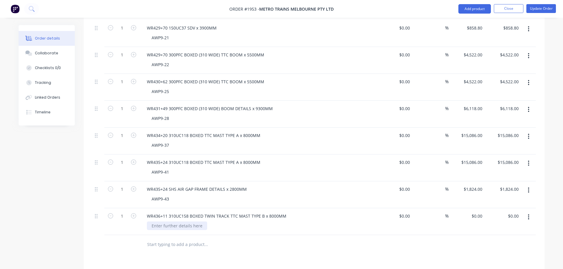
click at [176, 222] on div at bounding box center [177, 226] width 60 height 9
click at [485, 209] on div "$0.00 $0.00" at bounding box center [503, 221] width 36 height 27
click at [482, 212] on input "0" at bounding box center [481, 216] width 7 height 9
type input "$16,929.00"
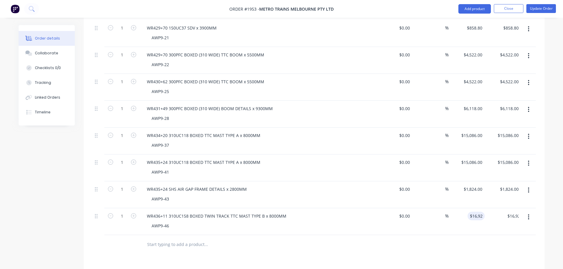
click at [476, 238] on div at bounding box center [314, 244] width 443 height 19
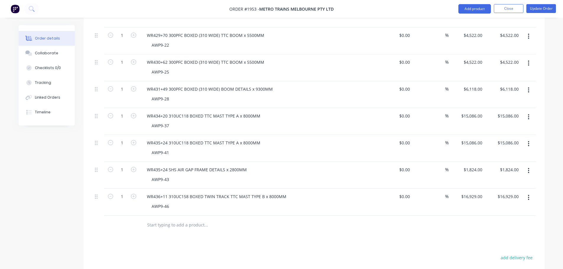
scroll to position [680, 0]
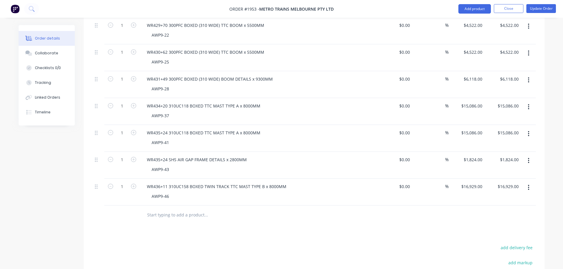
click at [192, 209] on input "text" at bounding box center [206, 215] width 118 height 12
type input "4"
type input "WR470+87 310UC158 BOXED TTC MAST TYPE A x 9000MM"
click at [220, 228] on button "Add WR470+87 310UC158 BOXED TTC MAST TYPE A x 9000MM to order" at bounding box center [237, 240] width 177 height 24
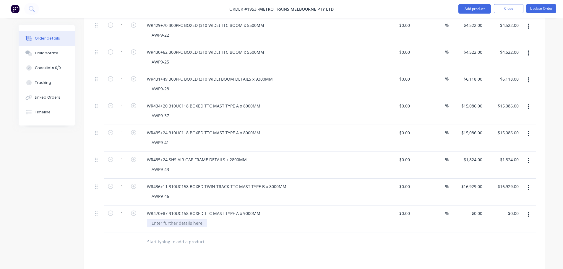
click at [198, 219] on div at bounding box center [177, 223] width 60 height 9
click at [486, 206] on div "$0.00 $0.00" at bounding box center [503, 219] width 36 height 27
click at [479, 209] on input "0" at bounding box center [481, 213] width 7 height 9
type input "$17,252.00"
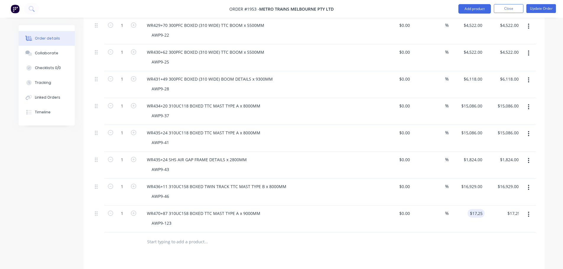
click at [468, 233] on div at bounding box center [314, 242] width 443 height 19
click at [198, 238] on input "text" at bounding box center [206, 242] width 118 height 12
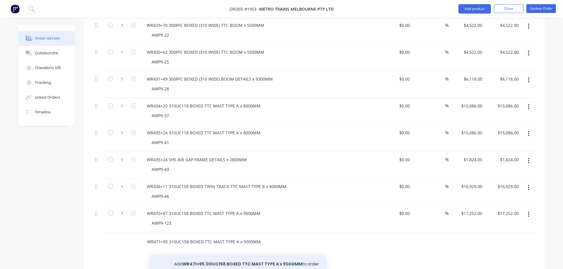
type input "WR471+95 310UC158 BOXED TTC MAST TYPE A x 9000MM"
click at [223, 255] on button "Add WR471+95 310UC158 BOXED TTC MAST TYPE A x 9000MM to order" at bounding box center [237, 264] width 177 height 19
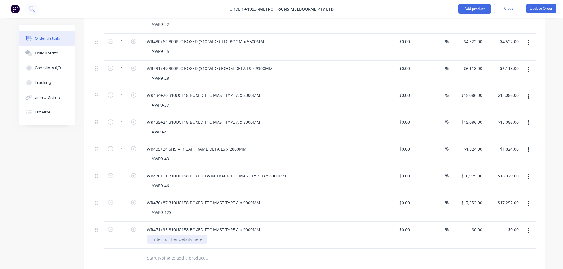
scroll to position [709, 0]
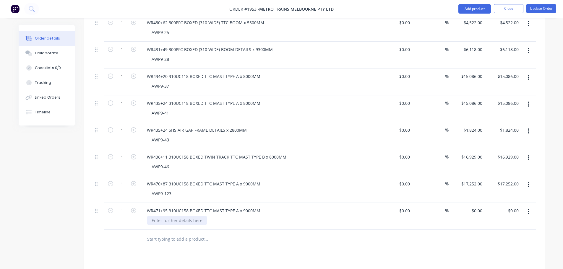
click at [171, 216] on div at bounding box center [177, 220] width 60 height 9
click at [477, 207] on div "0 0" at bounding box center [480, 211] width 9 height 9
type input "$17,252.00"
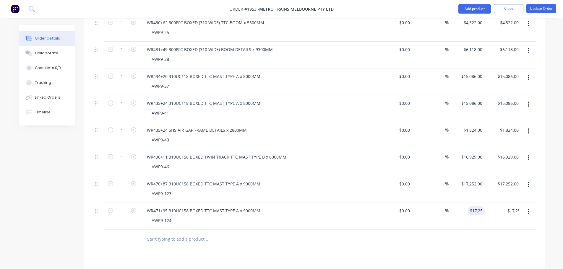
click at [480, 230] on div at bounding box center [314, 239] width 443 height 19
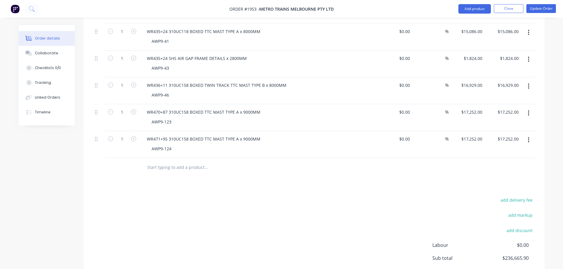
scroll to position [828, 0]
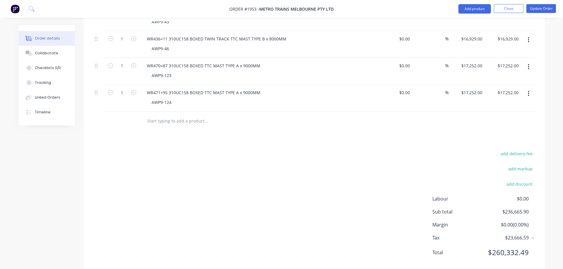
click at [183, 118] on input "text" at bounding box center [206, 121] width 118 height 12
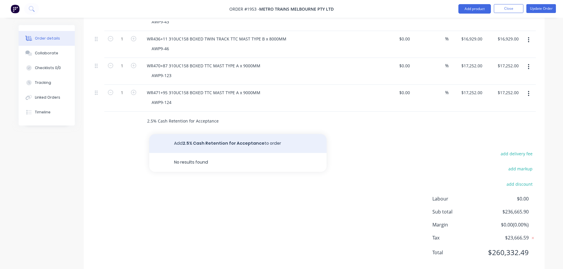
type input "2.5% Cash Retention for Acceptance"
click at [255, 138] on button "Add 2.5% Cash Retention for Acceptance to order" at bounding box center [237, 143] width 177 height 19
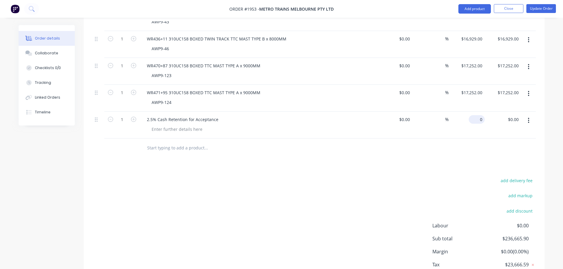
click at [476, 115] on div "0 $0.00" at bounding box center [477, 119] width 16 height 9
type input "$6,228.05"
click at [449, 180] on div "add delivery fee add markup add discount Labour $0.00 Sub total $236,665.90 Mar…" at bounding box center [314, 234] width 443 height 114
click at [193, 142] on input "text" at bounding box center [206, 148] width 118 height 12
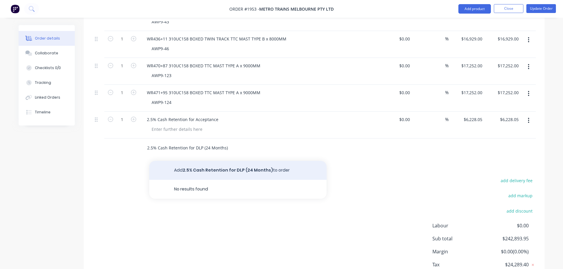
type input "2.5% Cash Retention for DLP (24 Months)"
click at [232, 162] on button "Add 2.5% Cash Retention for DLP (24 Months) to order" at bounding box center [237, 170] width 177 height 19
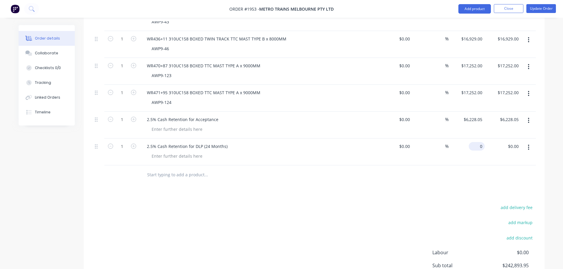
click at [478, 142] on div "0 $0.00" at bounding box center [477, 146] width 16 height 9
type input "$6,228.05"
click at [538, 9] on button "Update Order" at bounding box center [541, 8] width 30 height 9
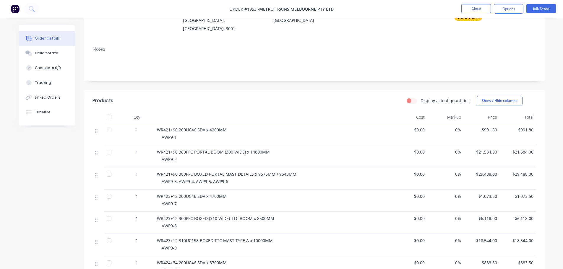
scroll to position [72, 0]
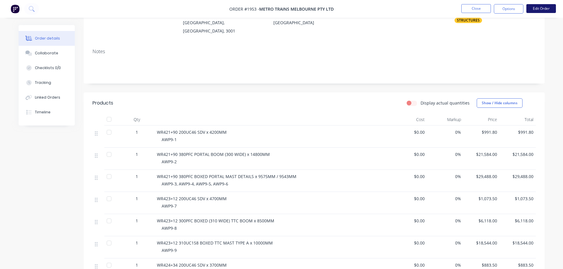
click at [538, 8] on button "Edit Order" at bounding box center [541, 8] width 30 height 9
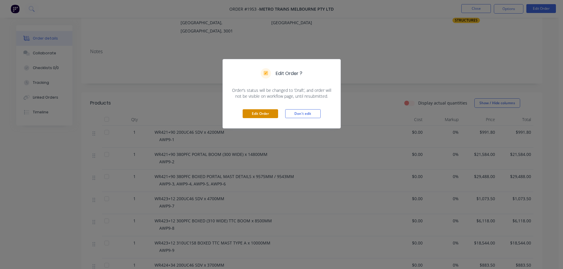
click at [266, 115] on button "Edit Order" at bounding box center [260, 113] width 35 height 9
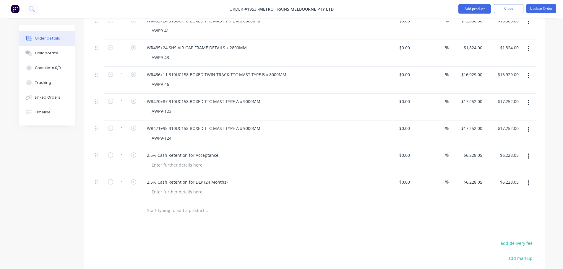
scroll to position [886, 0]
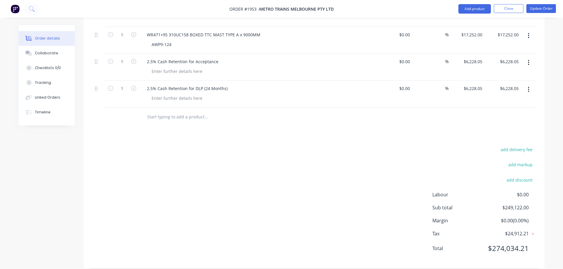
click at [197, 111] on input "text" at bounding box center [206, 117] width 118 height 12
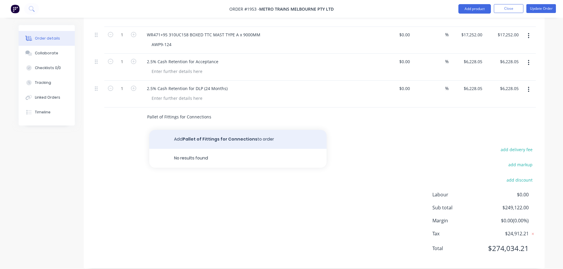
type input "Pallet of Fittings for Connections"
click at [197, 130] on button "Add Pallet of Fittings for Connections to order" at bounding box center [237, 139] width 177 height 19
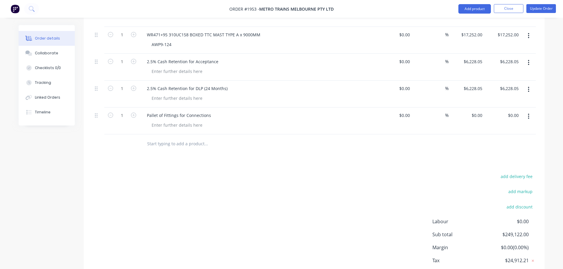
click at [184, 138] on input "text" at bounding box center [206, 144] width 118 height 12
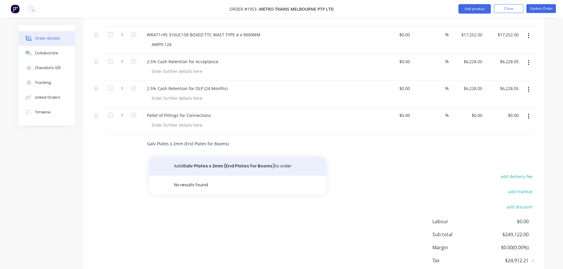
type input "Galv Plates x 2mm (End Plates for Booms)"
click at [190, 157] on button "Add Galv Plates x 2mm (End Plates for Booms) to order" at bounding box center [237, 166] width 177 height 19
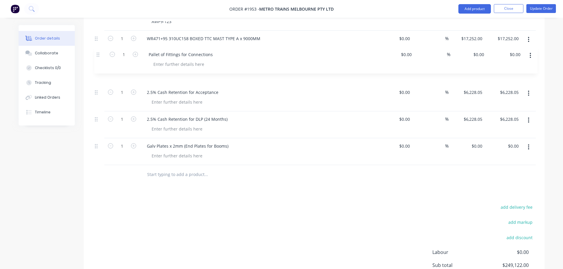
scroll to position [880, 0]
drag, startPoint x: 97, startPoint y: 109, endPoint x: 98, endPoint y: 53, distance: 55.3
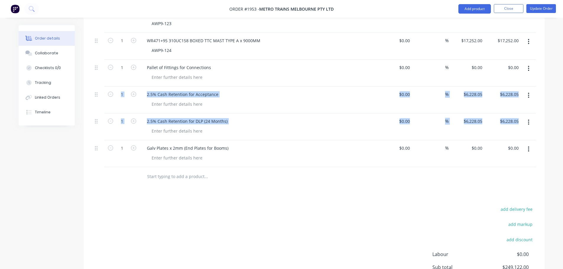
drag, startPoint x: 94, startPoint y: 140, endPoint x: 99, endPoint y: 84, distance: 56.1
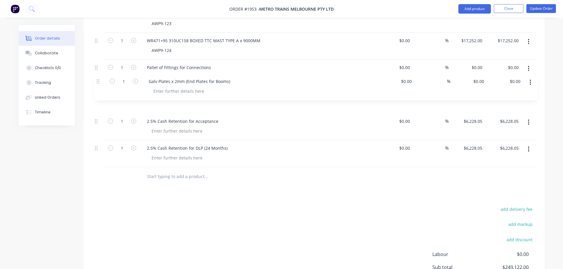
drag, startPoint x: 96, startPoint y: 141, endPoint x: 98, endPoint y: 80, distance: 61.5
click at [262, 213] on div "add delivery fee add markup add discount Labour $0.00 Sub total $249,122.00 Mar…" at bounding box center [314, 262] width 443 height 114
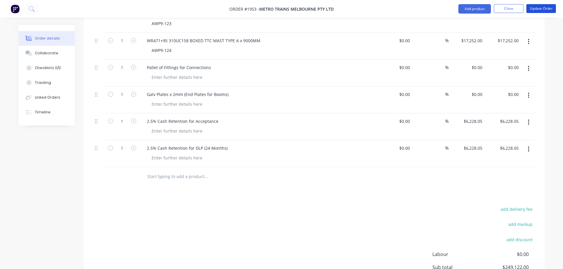
drag, startPoint x: 536, startPoint y: 10, endPoint x: 382, endPoint y: 64, distance: 163.0
click at [537, 10] on button "Update Order" at bounding box center [541, 8] width 30 height 9
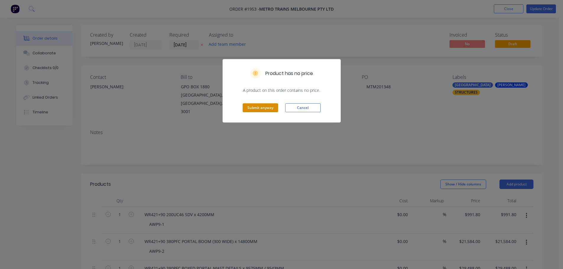
click at [270, 104] on button "Submit anyway" at bounding box center [260, 107] width 35 height 9
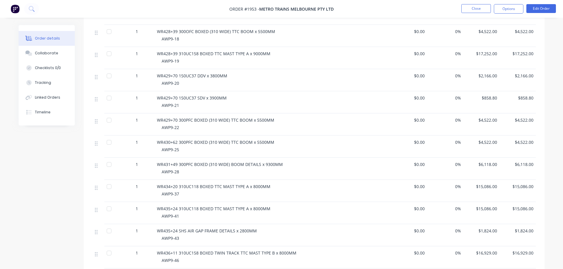
scroll to position [487, 0]
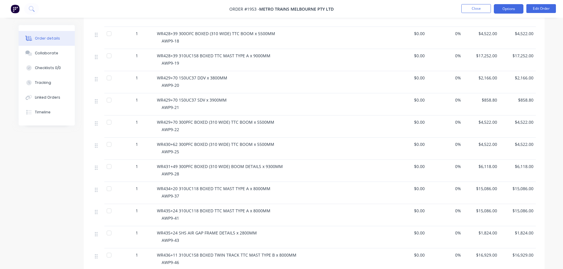
click at [506, 12] on button "Options" at bounding box center [509, 8] width 30 height 9
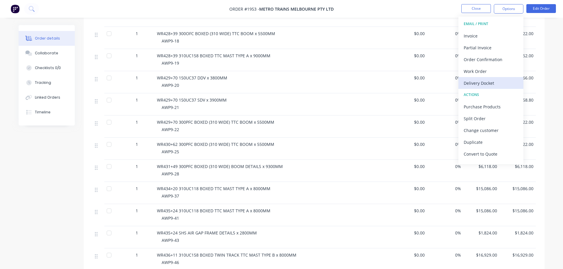
click at [489, 82] on div "Delivery Docket" at bounding box center [491, 83] width 54 height 9
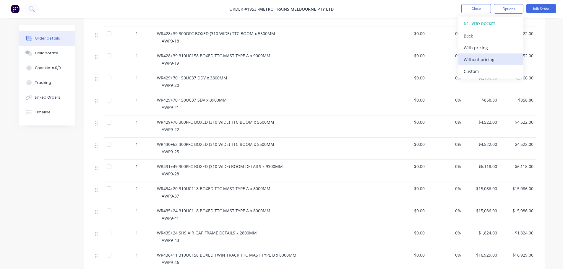
click at [487, 60] on div "Without pricing" at bounding box center [491, 59] width 54 height 9
click at [405, 5] on nav "Order #1953 - METRO TRAINS MELBOURNE PTY LTD Close Options Edit Order" at bounding box center [281, 9] width 563 height 18
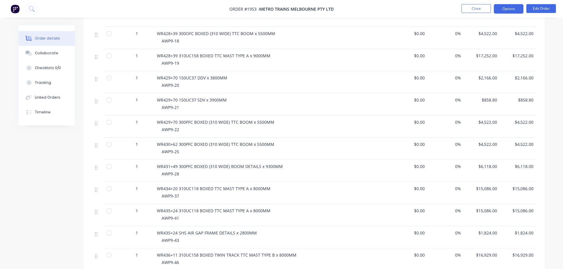
click at [519, 9] on button "Options" at bounding box center [509, 8] width 30 height 9
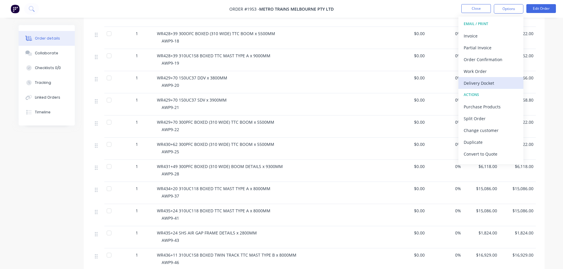
click at [492, 82] on div "Delivery Docket" at bounding box center [491, 83] width 54 height 9
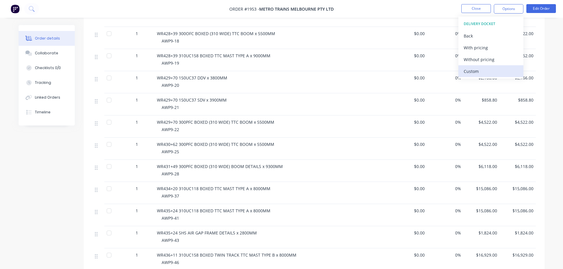
click at [486, 69] on div "Custom" at bounding box center [491, 71] width 54 height 9
click at [486, 59] on div "Without pricing" at bounding box center [491, 59] width 54 height 9
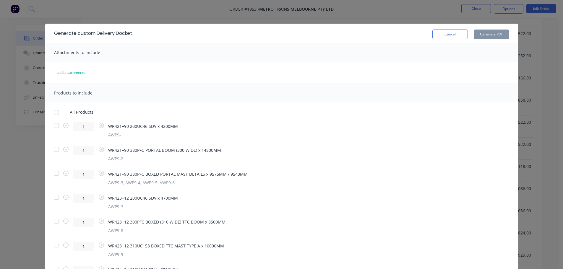
click at [56, 125] on div at bounding box center [57, 126] width 12 height 12
click at [53, 150] on div at bounding box center [57, 150] width 12 height 12
click at [55, 174] on div at bounding box center [57, 174] width 12 height 12
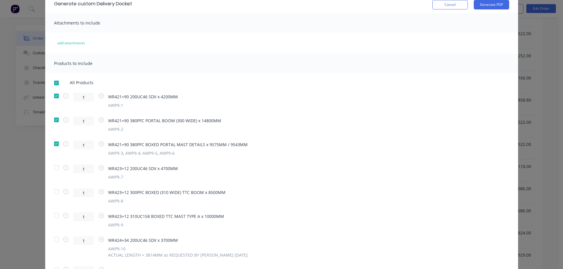
click at [53, 169] on div at bounding box center [57, 168] width 12 height 12
click at [56, 193] on div at bounding box center [57, 192] width 12 height 12
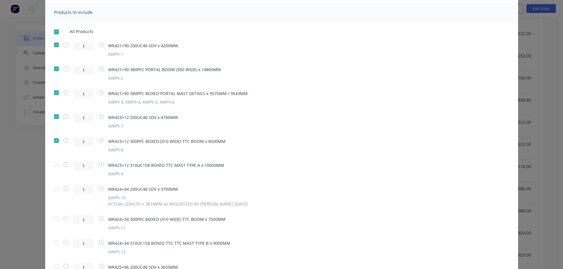
scroll to position [89, 0]
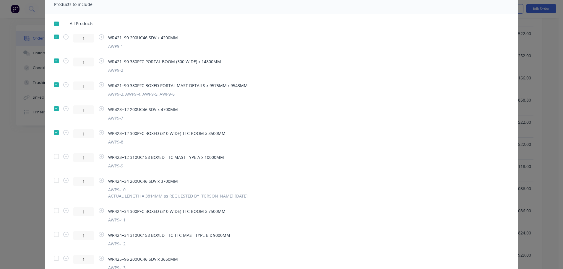
click at [55, 157] on div at bounding box center [57, 157] width 12 height 12
click at [54, 182] on div at bounding box center [57, 181] width 12 height 12
click at [54, 213] on div at bounding box center [57, 211] width 12 height 12
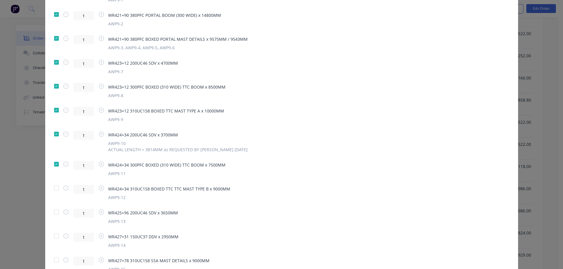
scroll to position [148, 0]
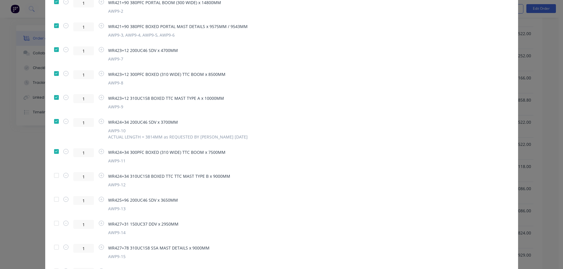
click at [54, 176] on div at bounding box center [57, 176] width 12 height 12
click at [56, 201] on div at bounding box center [57, 200] width 12 height 12
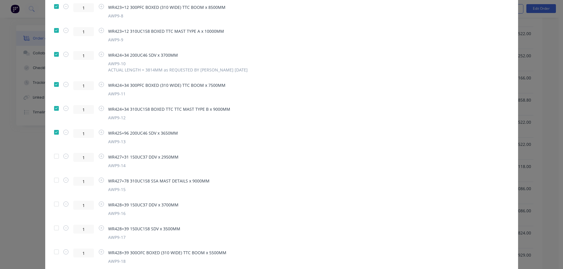
scroll to position [236, 0]
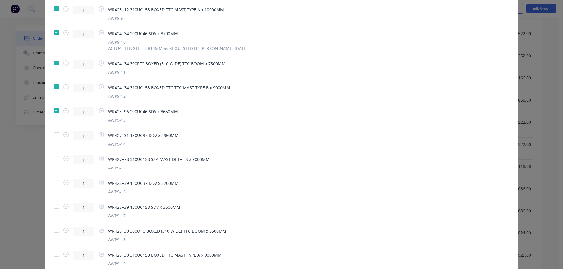
click at [53, 132] on div at bounding box center [57, 135] width 12 height 12
click at [54, 159] on div at bounding box center [57, 159] width 12 height 12
click at [56, 184] on div at bounding box center [57, 183] width 12 height 12
click at [56, 205] on div at bounding box center [57, 207] width 12 height 12
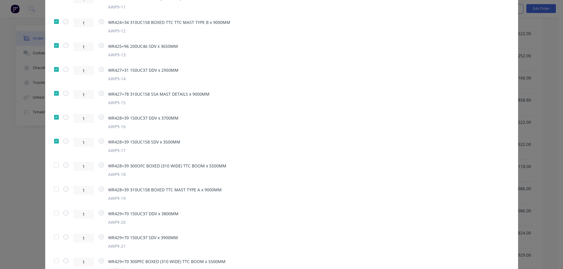
scroll to position [325, 0]
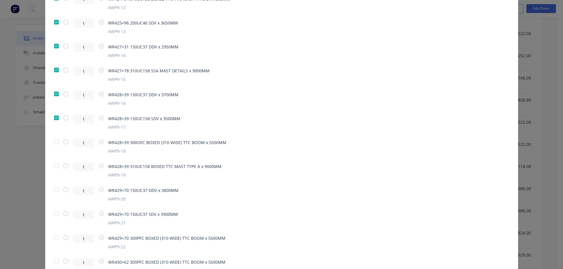
click at [56, 140] on div at bounding box center [57, 142] width 12 height 12
click at [53, 165] on div at bounding box center [57, 166] width 12 height 12
click at [55, 188] on div at bounding box center [57, 190] width 12 height 12
click at [55, 214] on div at bounding box center [57, 214] width 12 height 12
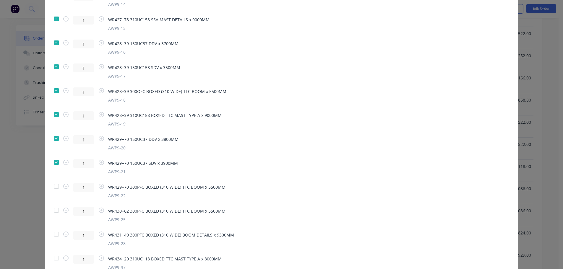
scroll to position [384, 0]
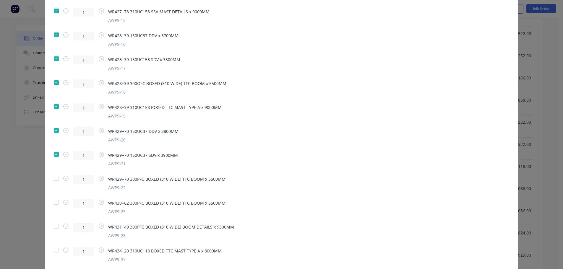
click at [51, 179] on div at bounding box center [57, 179] width 12 height 12
click at [55, 202] on div at bounding box center [57, 203] width 12 height 12
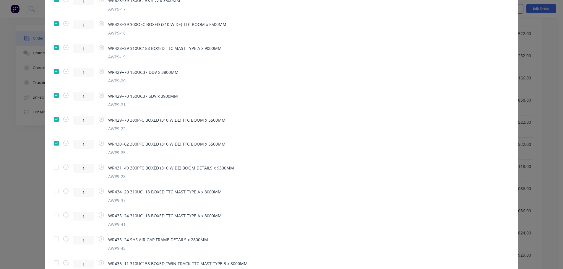
scroll to position [473, 0]
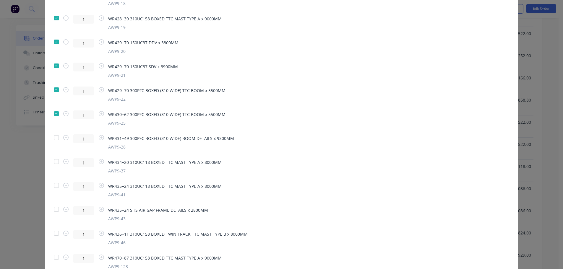
click at [56, 209] on div at bounding box center [57, 210] width 12 height 12
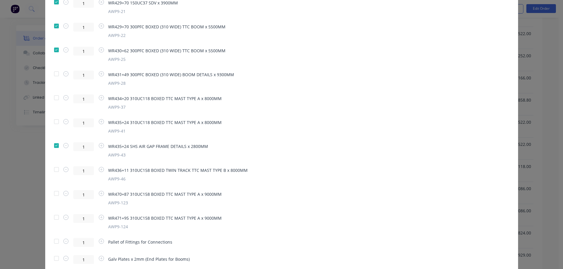
scroll to position [592, 0]
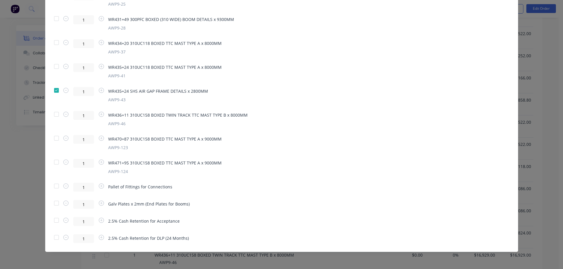
click at [56, 187] on div at bounding box center [57, 186] width 12 height 12
click at [53, 203] on div at bounding box center [57, 203] width 12 height 12
click at [101, 205] on icon "button" at bounding box center [101, 203] width 5 height 5
click at [100, 204] on icon "button" at bounding box center [101, 203] width 5 height 5
click at [84, 203] on input "1" at bounding box center [83, 204] width 21 height 9
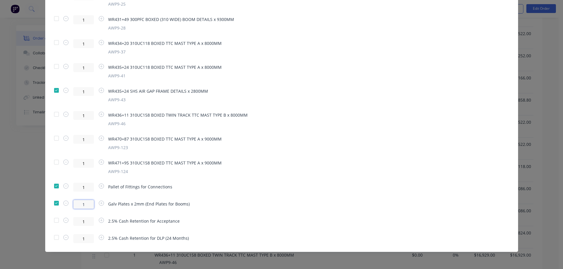
click at [84, 203] on input "1" at bounding box center [83, 204] width 21 height 9
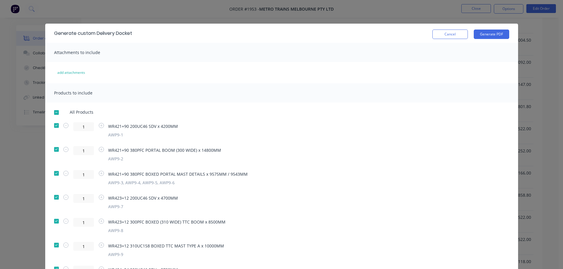
scroll to position [310, 0]
click at [443, 37] on button "Cancel" at bounding box center [449, 34] width 35 height 9
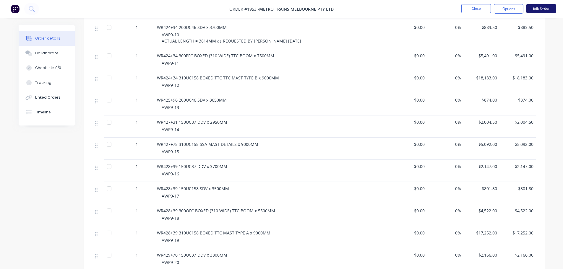
click at [533, 8] on button "Edit Order" at bounding box center [541, 8] width 30 height 9
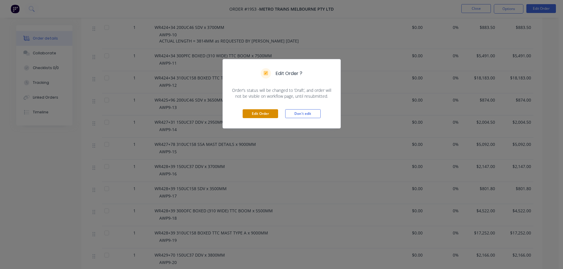
click at [249, 116] on button "Edit Order" at bounding box center [260, 113] width 35 height 9
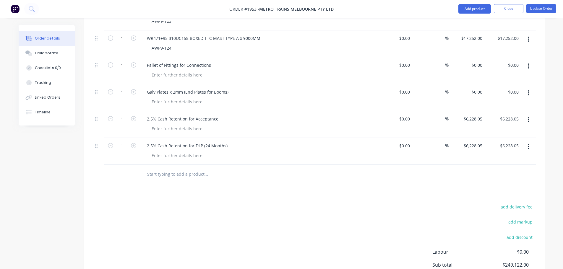
scroll to position [792, 0]
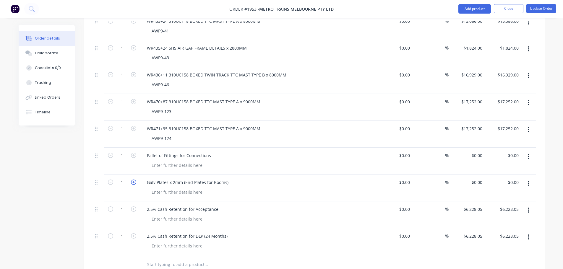
click at [133, 180] on icon "button" at bounding box center [133, 182] width 5 height 5
type input "5"
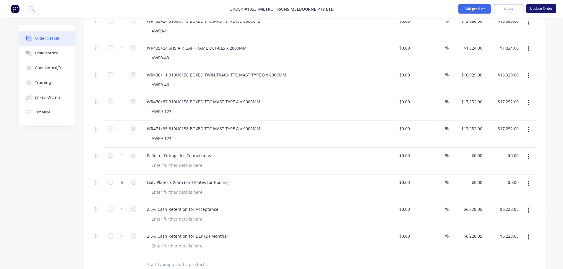
click at [530, 10] on button "Update Order" at bounding box center [541, 8] width 30 height 9
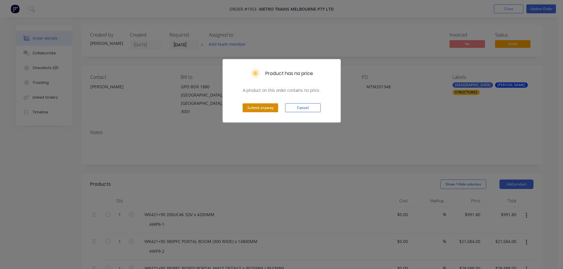
click at [251, 110] on button "Submit anyway" at bounding box center [260, 107] width 35 height 9
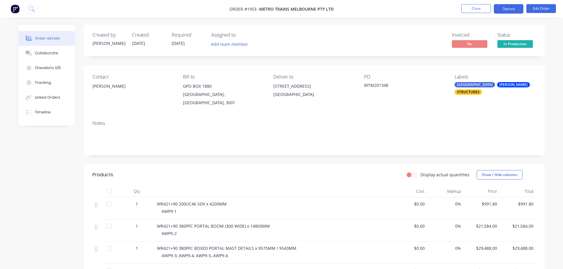
drag, startPoint x: 501, startPoint y: 4, endPoint x: 501, endPoint y: 8, distance: 3.6
click at [501, 4] on button "Options" at bounding box center [509, 8] width 30 height 9
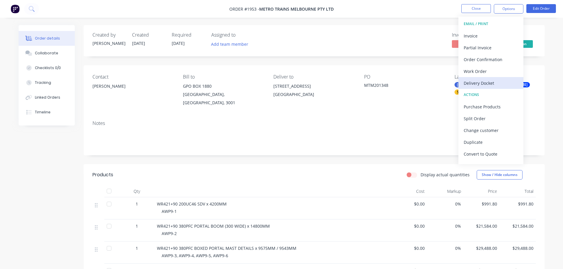
click at [484, 82] on div "Delivery Docket" at bounding box center [491, 83] width 54 height 9
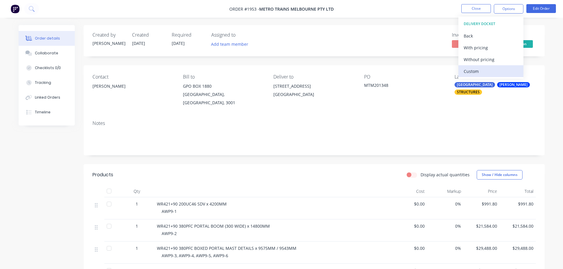
click at [486, 68] on div "Custom" at bounding box center [491, 71] width 54 height 9
click at [487, 57] on div "Without pricing" at bounding box center [491, 59] width 54 height 9
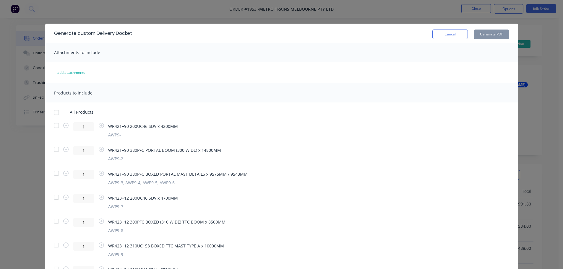
click at [56, 126] on div at bounding box center [57, 126] width 12 height 12
click at [53, 150] on div at bounding box center [57, 150] width 12 height 12
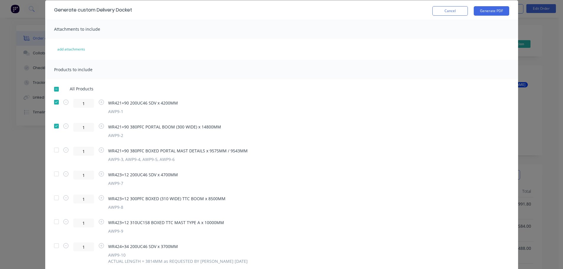
scroll to position [59, 0]
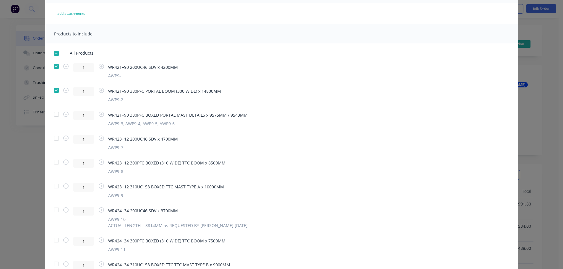
click at [56, 113] on div at bounding box center [57, 114] width 12 height 12
click at [55, 143] on div at bounding box center [57, 138] width 12 height 12
click at [55, 161] on div at bounding box center [57, 162] width 12 height 12
click at [53, 185] on div at bounding box center [57, 186] width 12 height 12
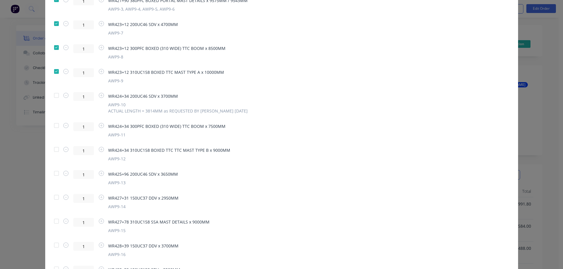
scroll to position [207, 0]
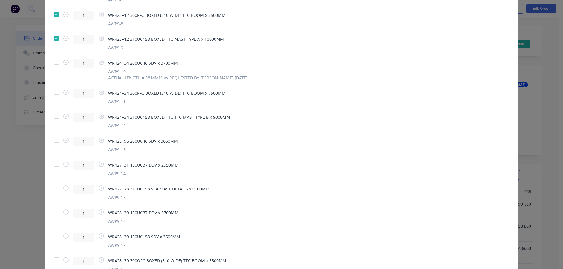
click at [55, 58] on div at bounding box center [57, 62] width 12 height 12
click at [56, 91] on div at bounding box center [57, 93] width 12 height 12
click at [51, 117] on div at bounding box center [57, 117] width 12 height 12
click at [53, 142] on div at bounding box center [57, 140] width 12 height 12
drag, startPoint x: 53, startPoint y: 159, endPoint x: 54, endPoint y: 169, distance: 9.5
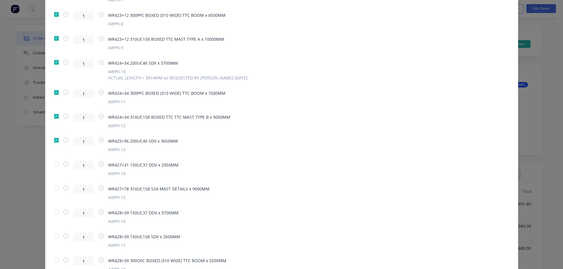
click at [53, 160] on div at bounding box center [57, 164] width 12 height 12
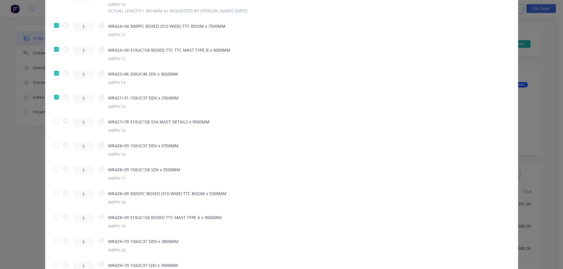
scroll to position [296, 0]
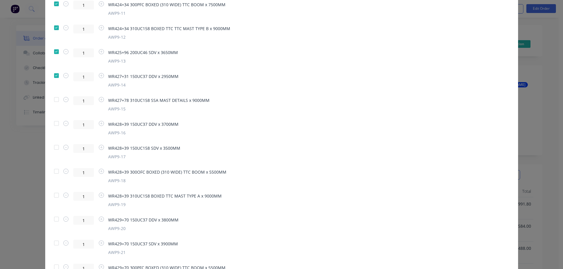
click at [53, 100] on div at bounding box center [57, 100] width 12 height 12
click at [52, 123] on div at bounding box center [57, 124] width 12 height 12
click at [51, 148] on div at bounding box center [57, 148] width 12 height 12
click at [55, 173] on div at bounding box center [57, 172] width 12 height 12
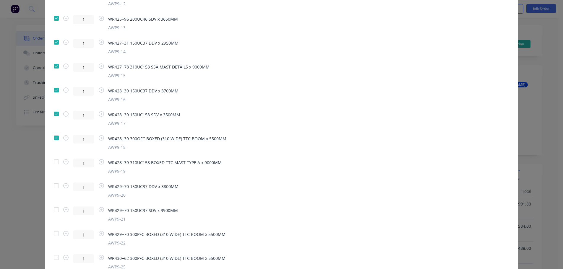
scroll to position [414, 0]
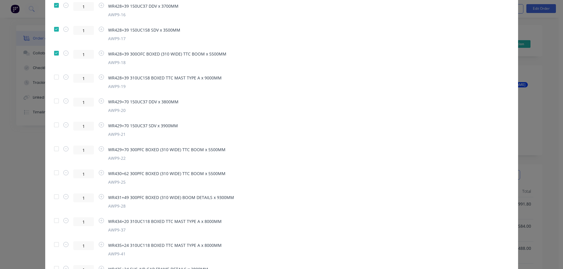
click at [55, 79] on div at bounding box center [57, 77] width 12 height 12
click at [52, 102] on div at bounding box center [57, 101] width 12 height 12
click at [53, 122] on div at bounding box center [57, 125] width 12 height 12
drag, startPoint x: 56, startPoint y: 145, endPoint x: 56, endPoint y: 153, distance: 8.0
click at [56, 146] on div at bounding box center [57, 149] width 12 height 12
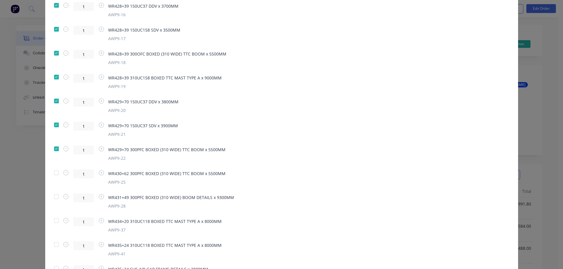
click at [51, 174] on div at bounding box center [57, 173] width 12 height 12
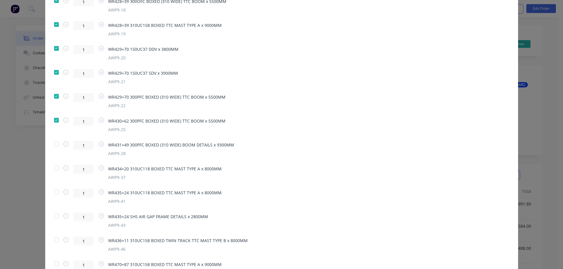
scroll to position [473, 0]
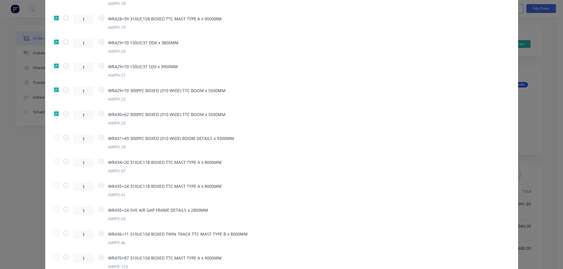
click at [56, 212] on div at bounding box center [57, 210] width 12 height 12
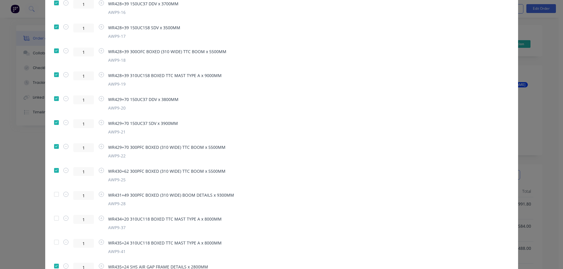
scroll to position [592, 0]
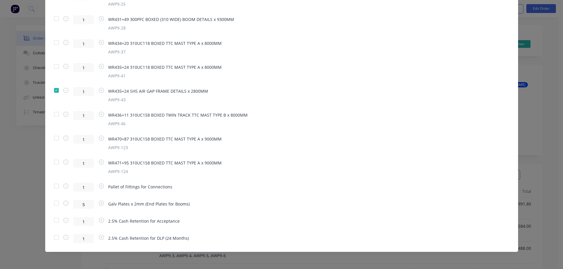
click at [56, 205] on div at bounding box center [57, 203] width 12 height 12
click at [54, 187] on div at bounding box center [57, 186] width 12 height 12
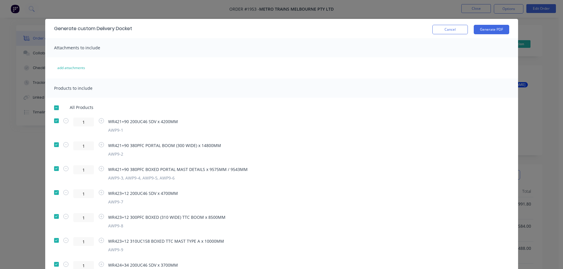
scroll to position [0, 0]
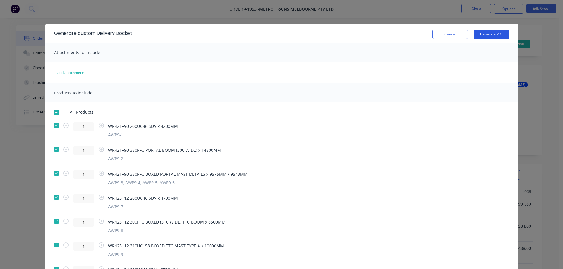
click at [475, 36] on button "Generate PDF" at bounding box center [491, 34] width 35 height 9
click at [454, 34] on button "Cancel" at bounding box center [449, 34] width 35 height 9
